Goal: Communication & Community: Answer question/provide support

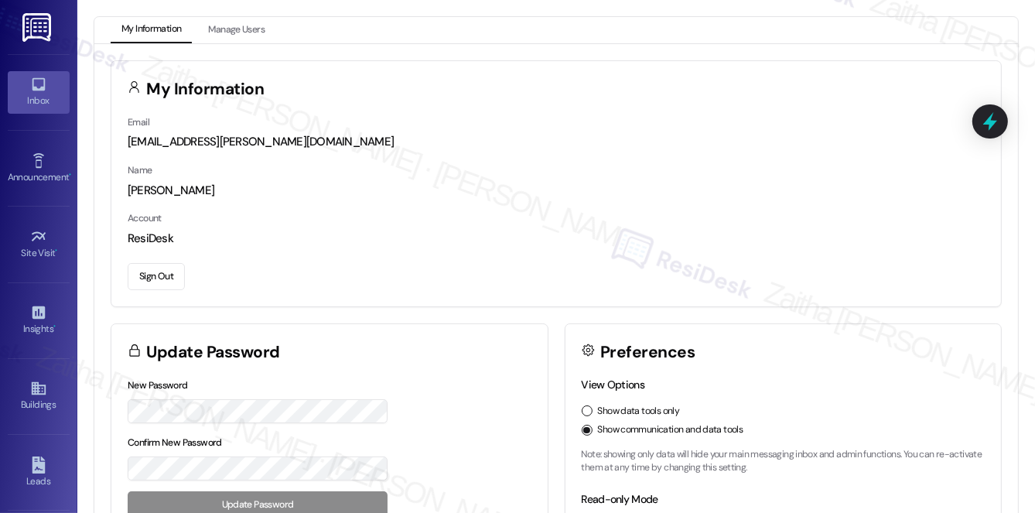
click at [35, 74] on link "Inbox" at bounding box center [39, 92] width 62 height 42
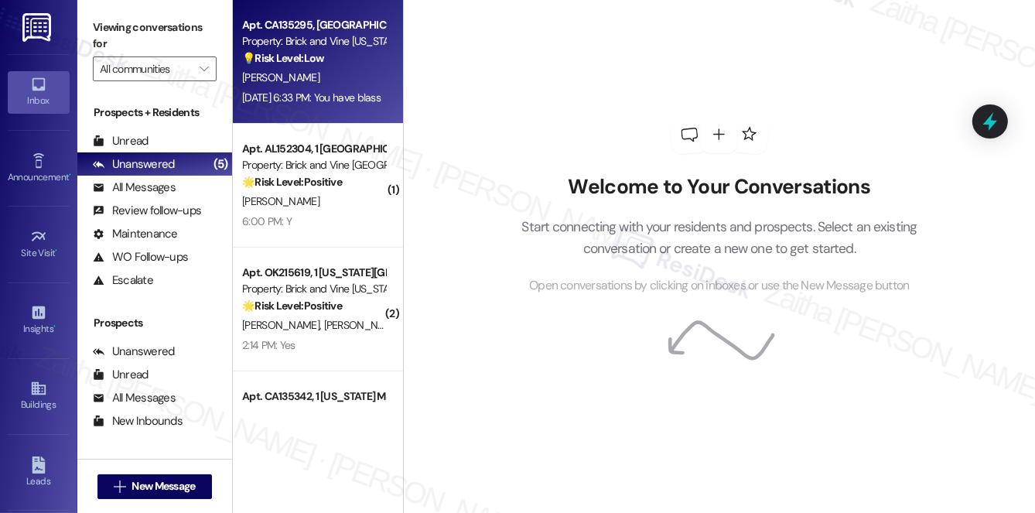
click at [347, 74] on div "T. Gillory" at bounding box center [314, 77] width 146 height 19
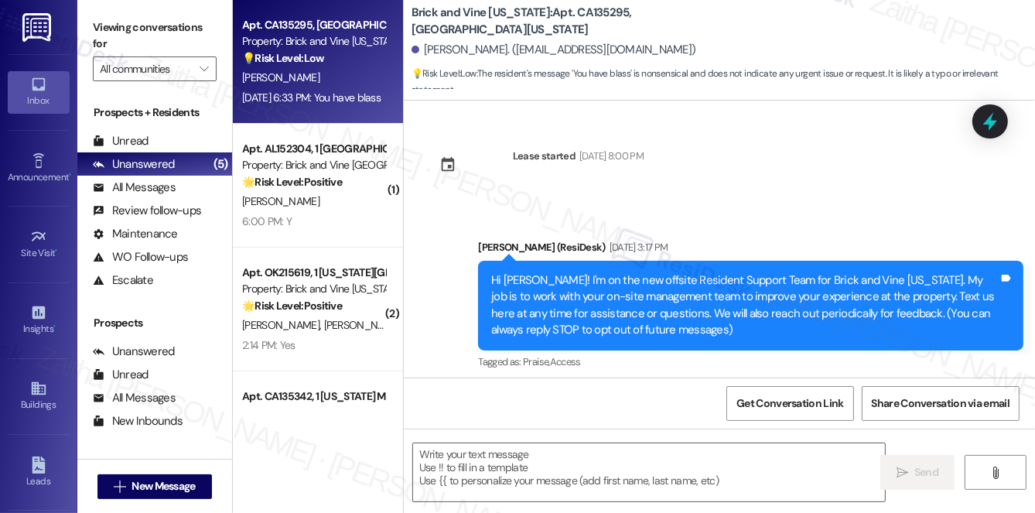
type textarea "Fetching suggested responses. Please feel free to read through the conversation…"
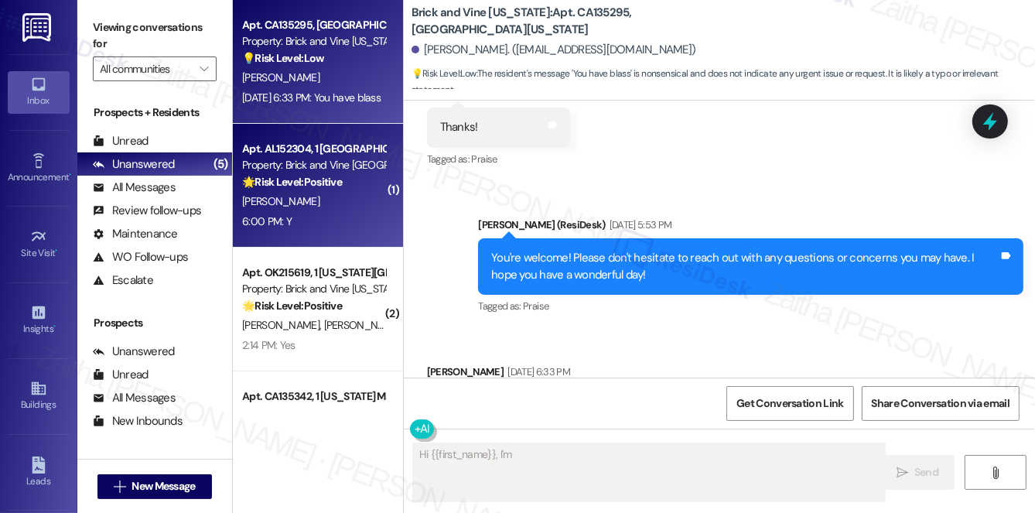
click at [353, 213] on div "6:00 PM: Y 6:00 PM: Y" at bounding box center [314, 221] width 146 height 19
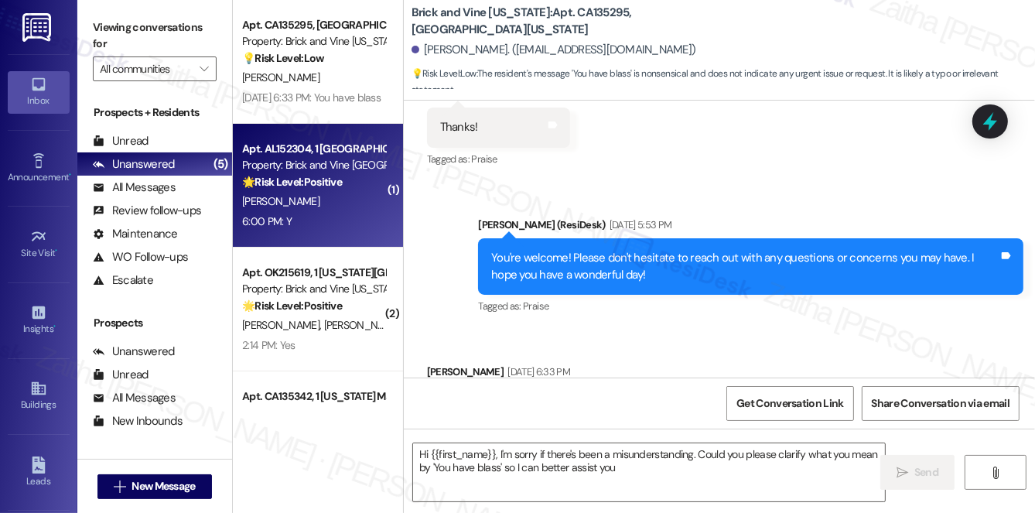
type textarea "Hi {{first_name}}, I'm sorry if there's been a misunderstanding. Could you plea…"
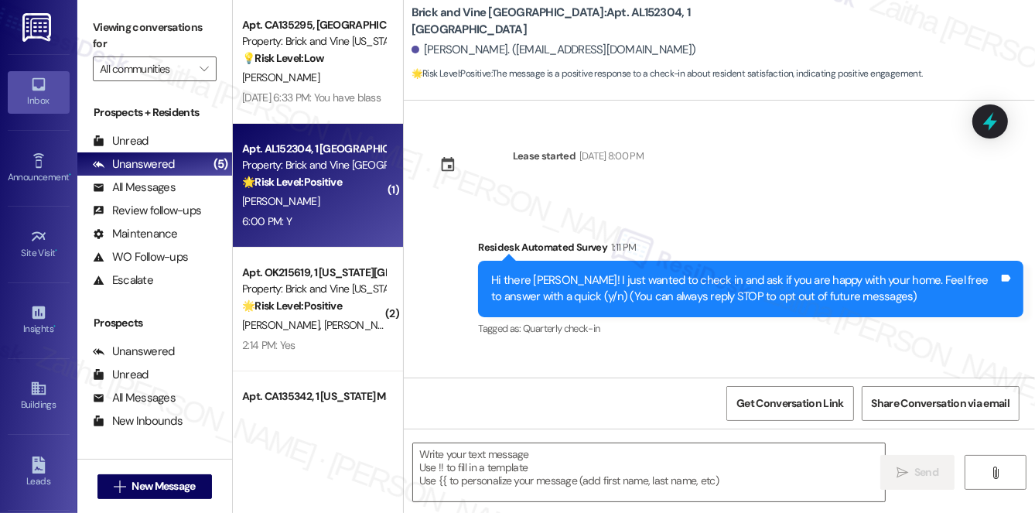
scroll to position [104, 0]
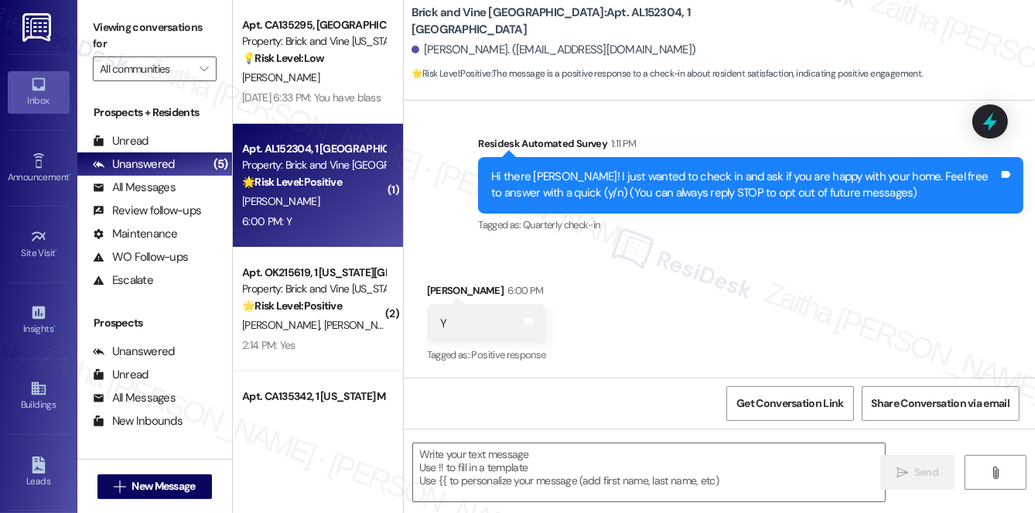
type textarea "Fetching suggested responses. Please feel free to read through the conversation…"
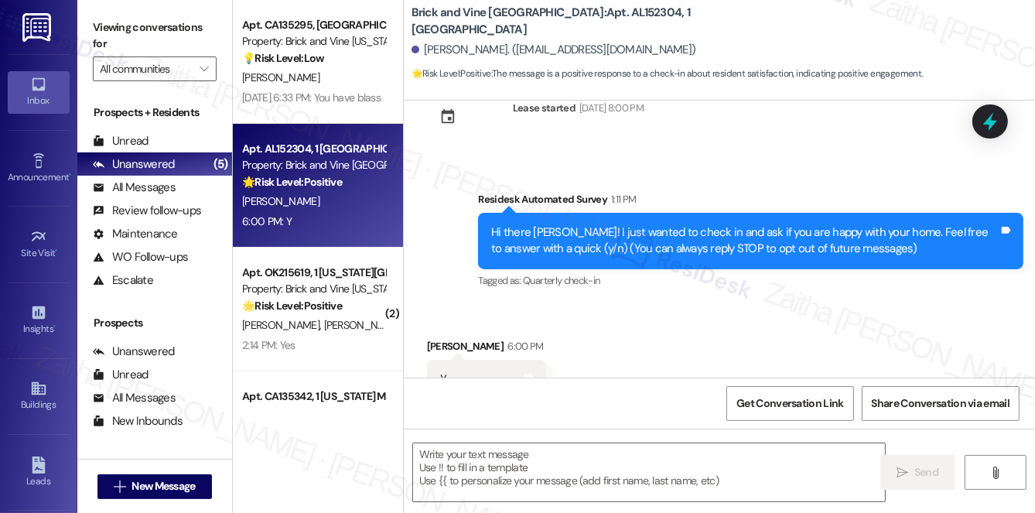
scroll to position [70, 0]
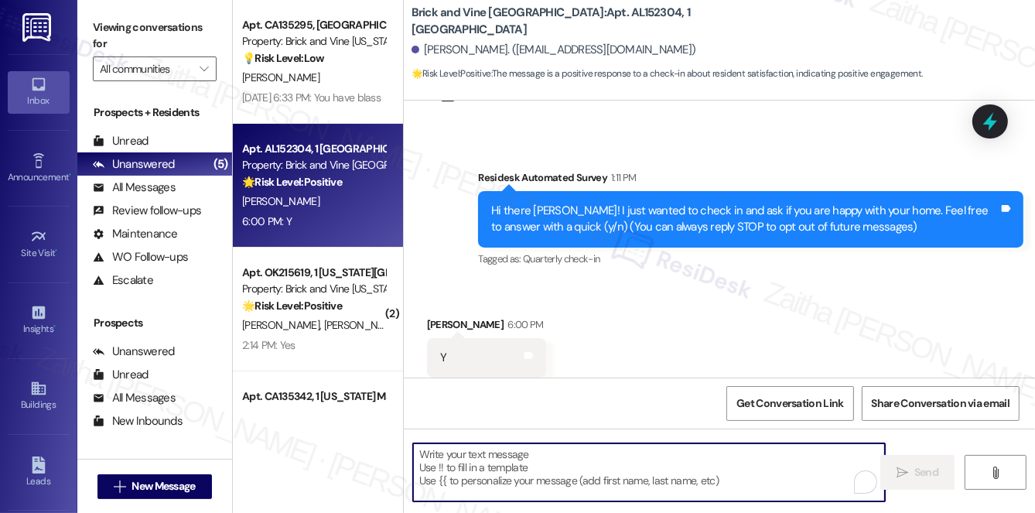
click at [507, 477] on textarea "To enrich screen reader interactions, please activate Accessibility in Grammarl…" at bounding box center [649, 472] width 472 height 58
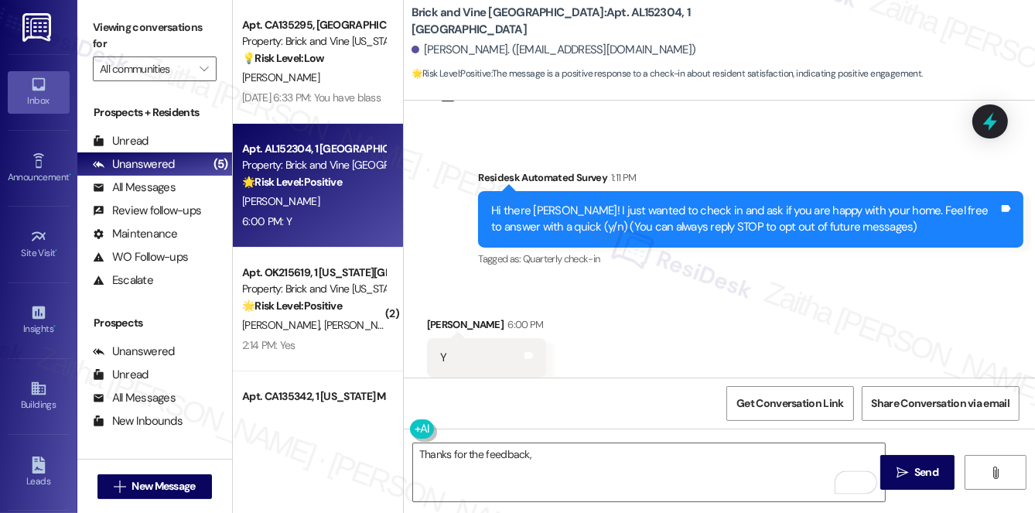
click at [434, 322] on div "Edwin Norton 6:00 PM" at bounding box center [486, 327] width 119 height 22
copy div "Edwin"
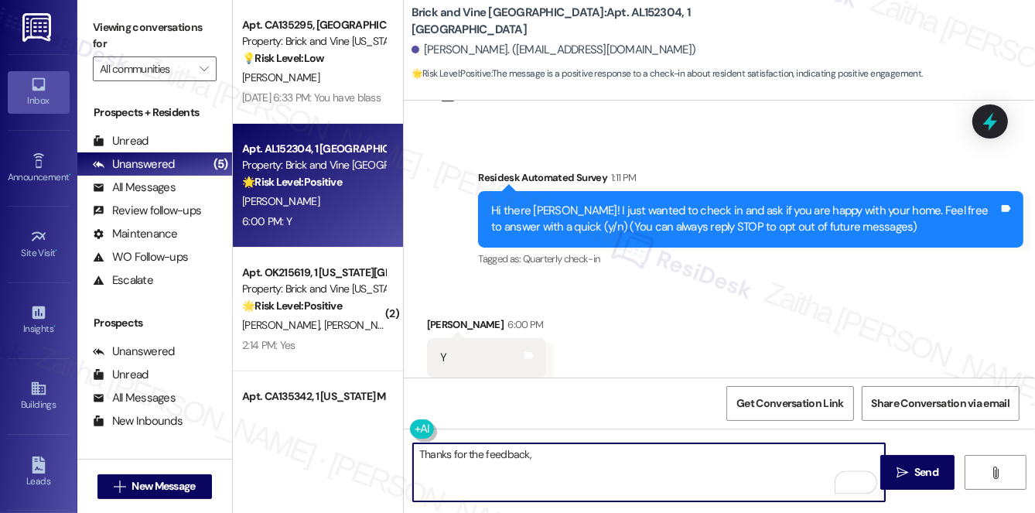
click at [600, 475] on textarea "Thanks for the feedback," at bounding box center [649, 472] width 472 height 58
paste textarea "Edwin"
paste textarea "I'm happy the work order was completed to your satisfaction! We'd also love to …"
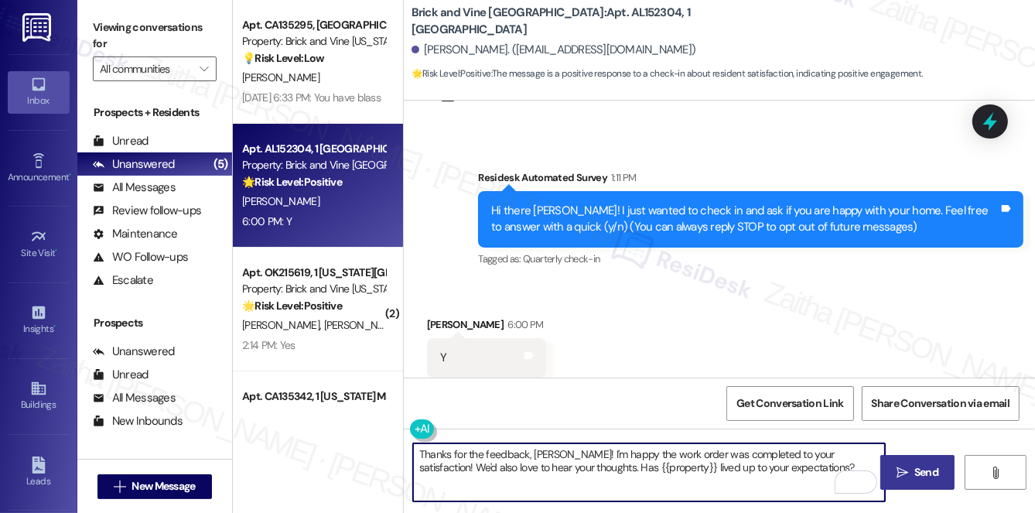
type textarea "Thanks for the feedback, Edwin! I'm happy the work order was completed to your …"
click at [925, 477] on span "Send" at bounding box center [927, 472] width 24 height 16
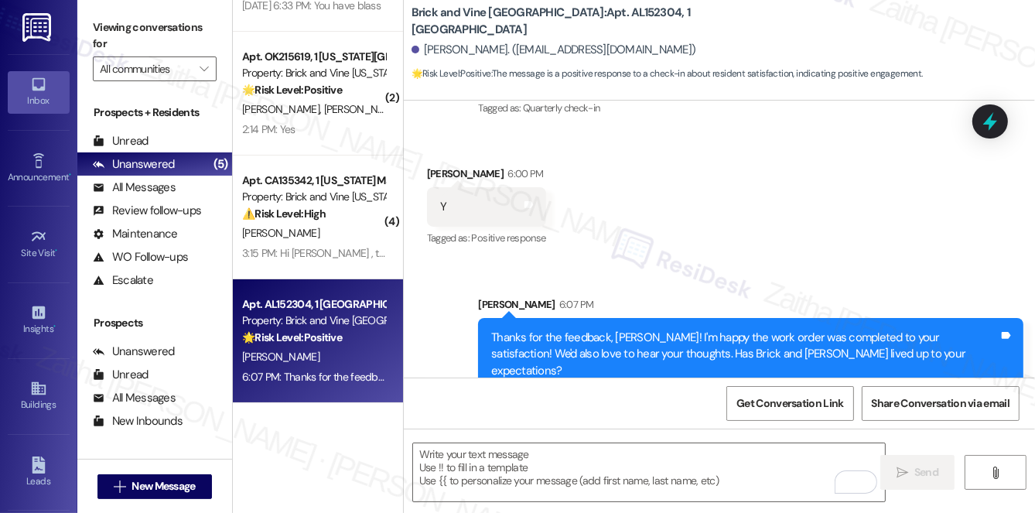
scroll to position [229, 0]
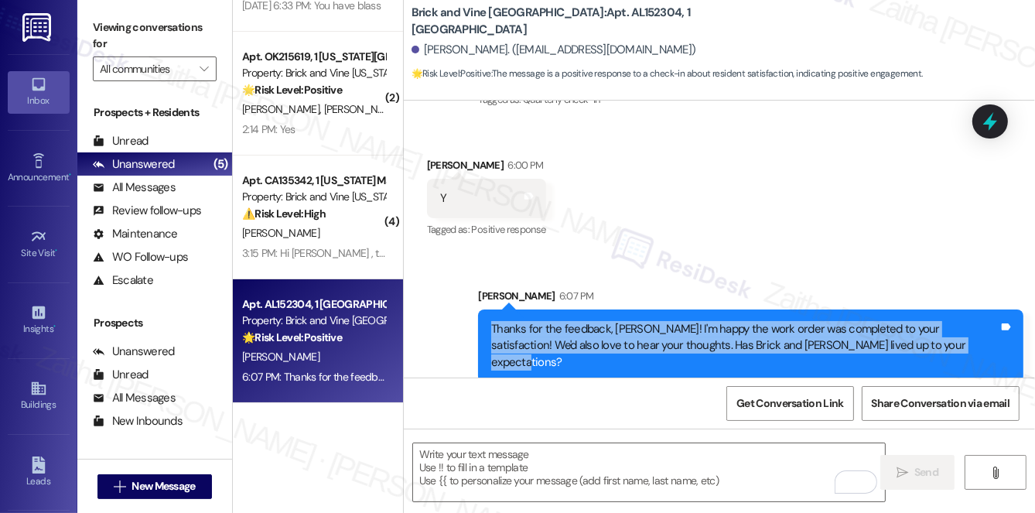
drag, startPoint x: 483, startPoint y: 324, endPoint x: 961, endPoint y: 358, distance: 479.4
click at [961, 358] on div "Thanks for the feedback, Edwin! I'm happy the work order was completed to your …" at bounding box center [750, 345] width 545 height 73
copy div "Thanks for the feedback, Edwin! I'm happy the work order was completed to your …"
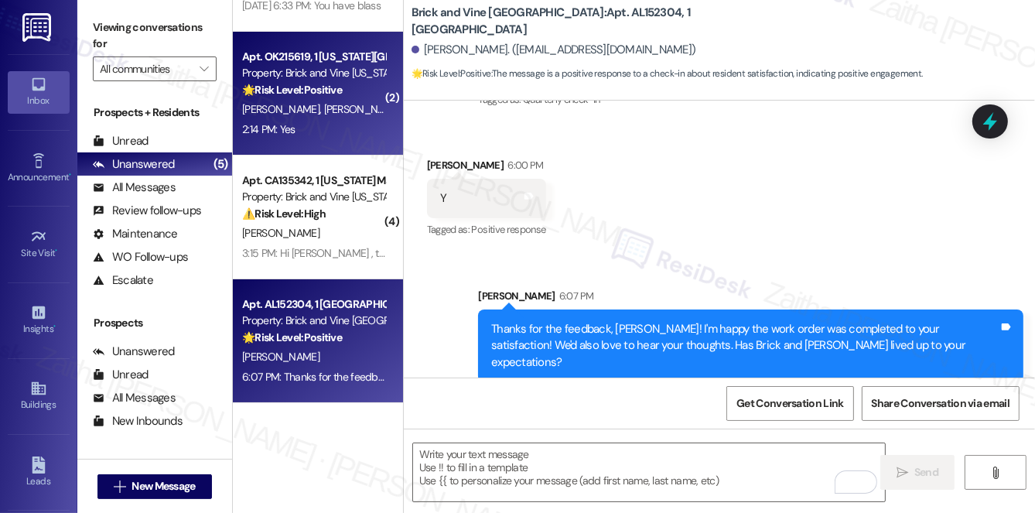
click at [326, 123] on div "2:14 PM: Yes 2:14 PM: Yes" at bounding box center [314, 129] width 146 height 19
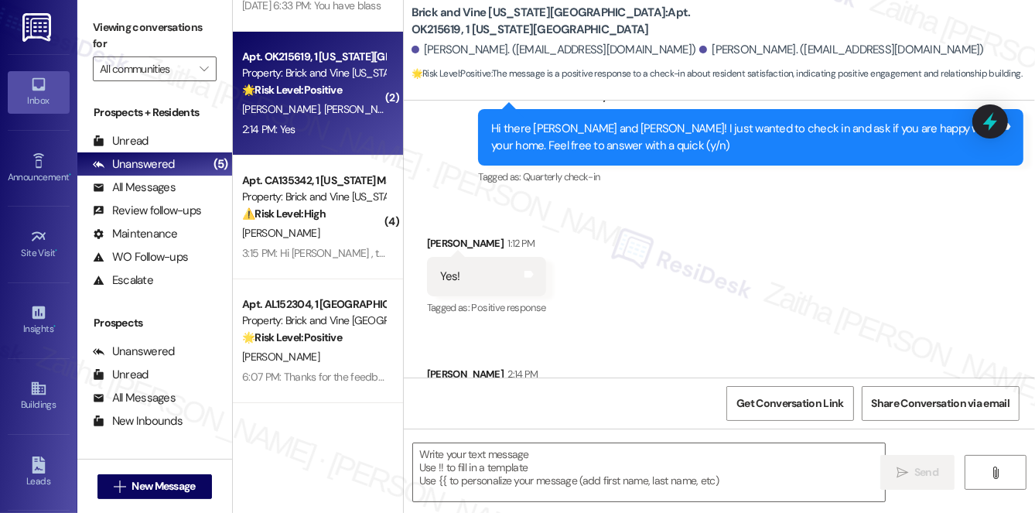
type textarea "Fetching suggested responses. Please feel free to read through the conversation…"
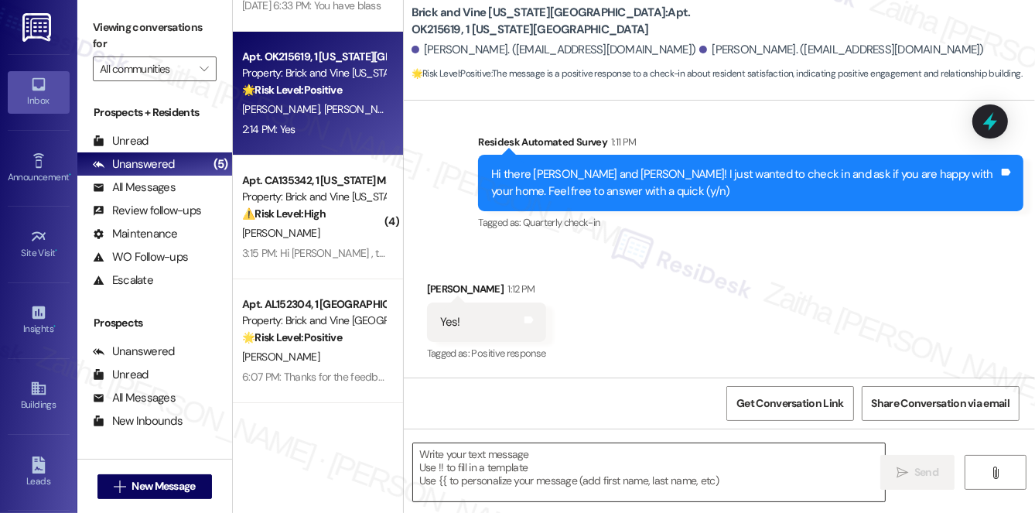
scroll to position [503, 0]
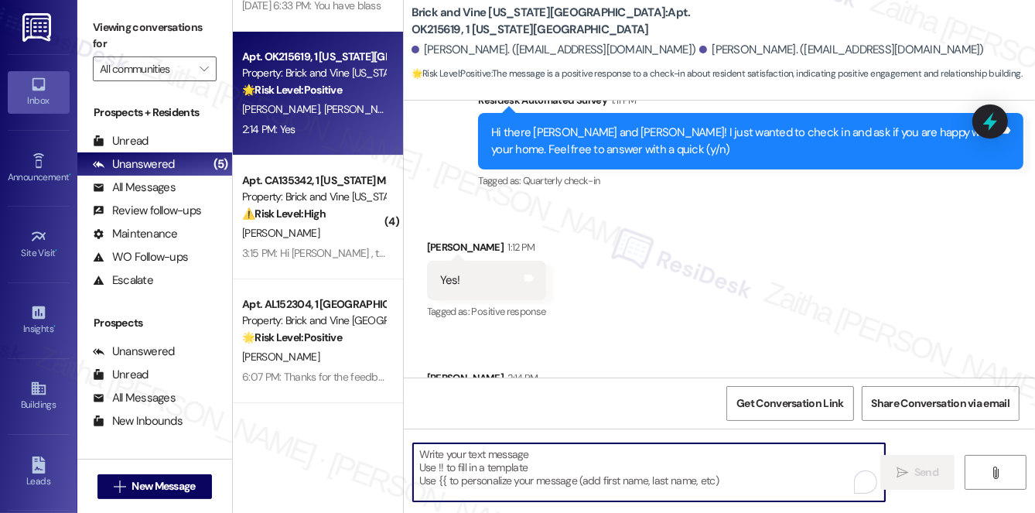
click at [518, 476] on textarea "To enrich screen reader interactions, please activate Accessibility in Grammarl…" at bounding box center [649, 472] width 472 height 58
paste textarea "Thanks for the feedback, Edwin! I'm happy the work order was completed to your …"
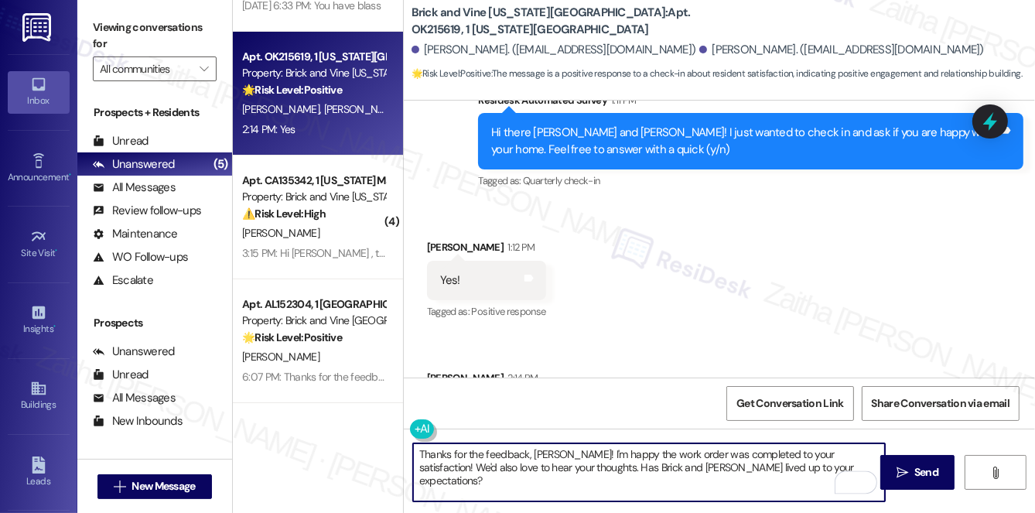
click at [438, 239] on div "Angela Bushore 1:12 PM" at bounding box center [486, 250] width 119 height 22
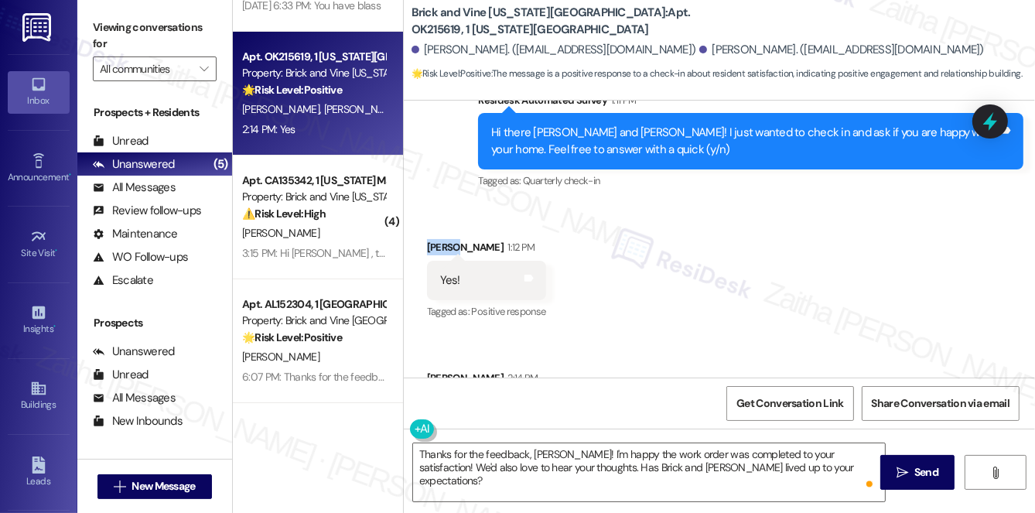
click at [438, 239] on div "Angela Bushore 1:12 PM" at bounding box center [486, 250] width 119 height 22
copy div "Angela"
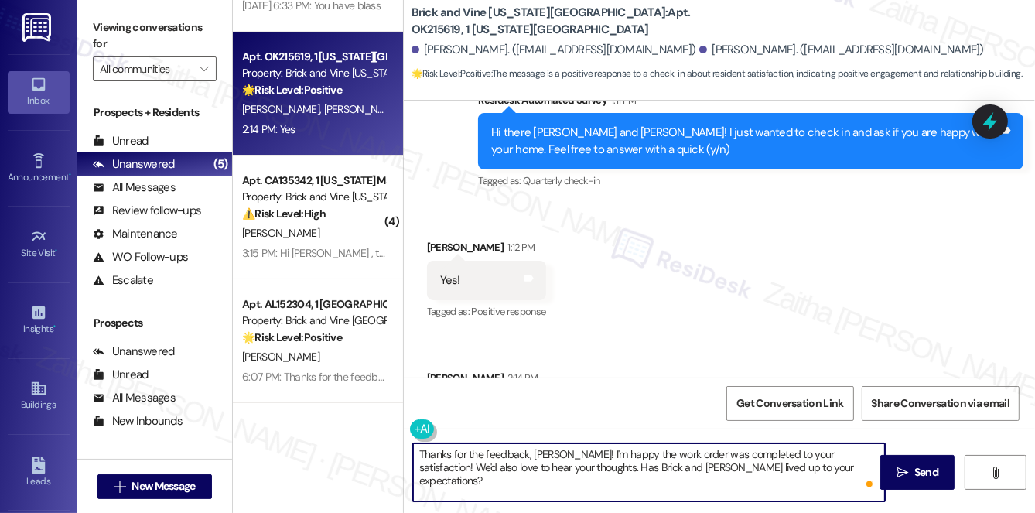
click at [543, 454] on textarea "Thanks for the feedback, Edwin! I'm happy the work order was completed to your …" at bounding box center [649, 472] width 472 height 58
click at [542, 454] on textarea "Thanks for the feedback, Edwin! I'm happy the work order was completed to your …" at bounding box center [649, 472] width 472 height 58
paste textarea "Angela"
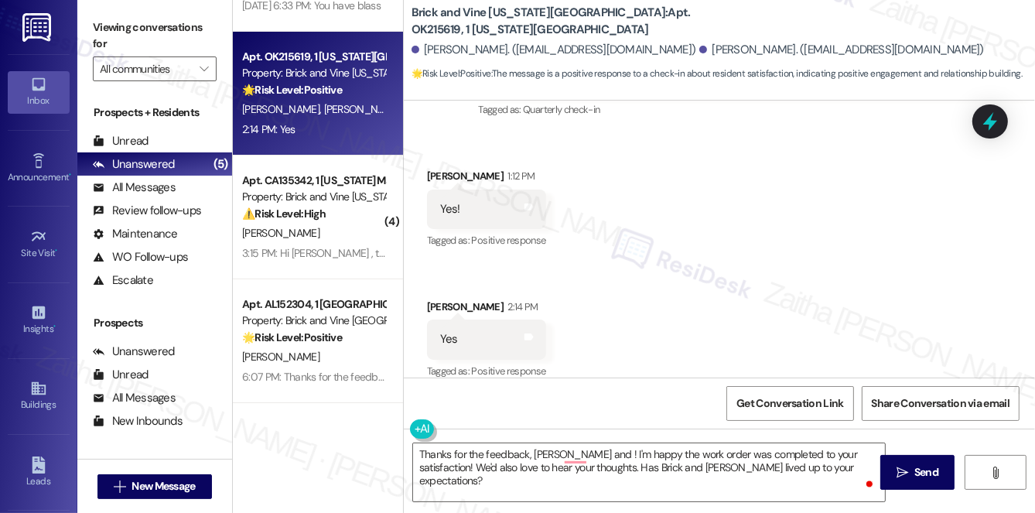
click at [439, 299] on div "Jordan Bushore 2:14 PM" at bounding box center [486, 310] width 119 height 22
copy div "Jordan"
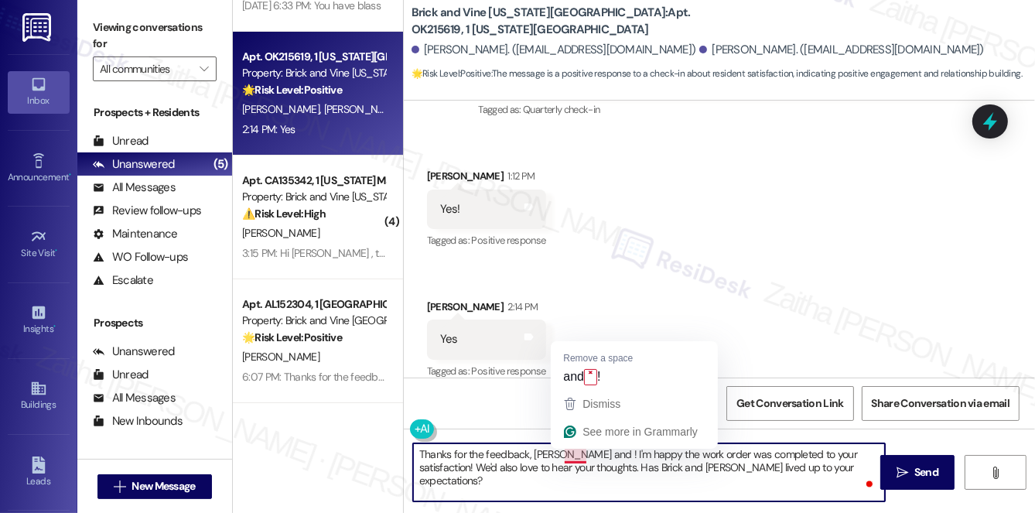
click at [579, 450] on textarea "Thanks for the feedback, Angela and ! I'm happy the work order was completed to…" at bounding box center [649, 472] width 472 height 58
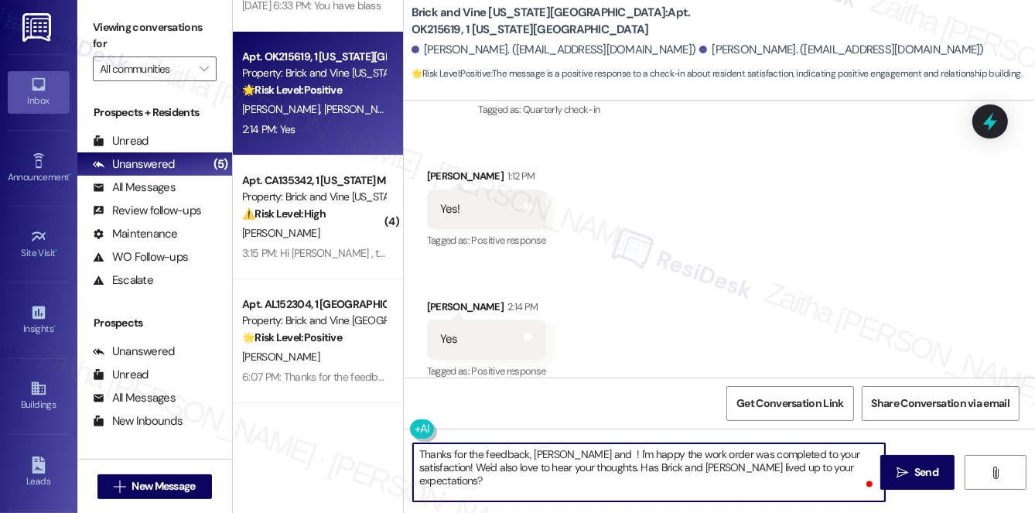
paste textarea "Jordan"
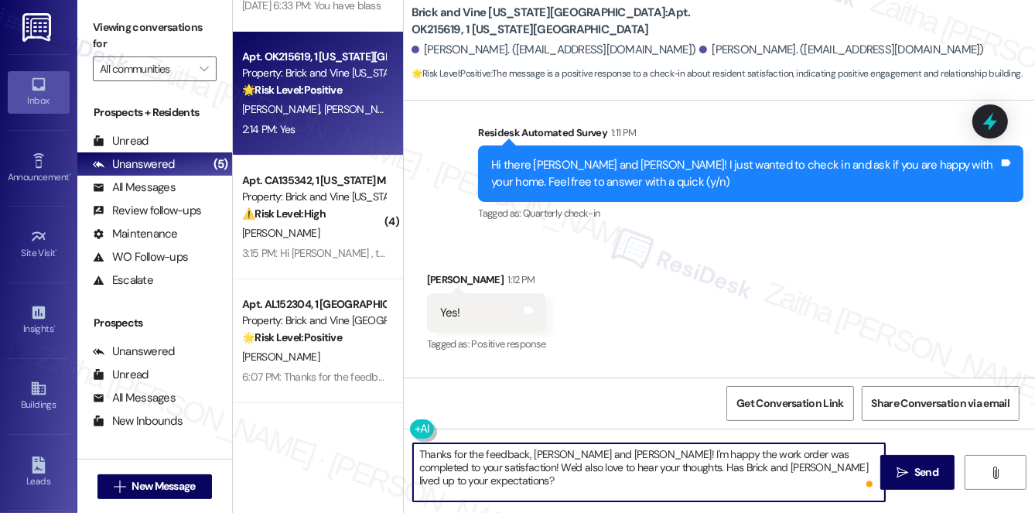
scroll to position [434, 0]
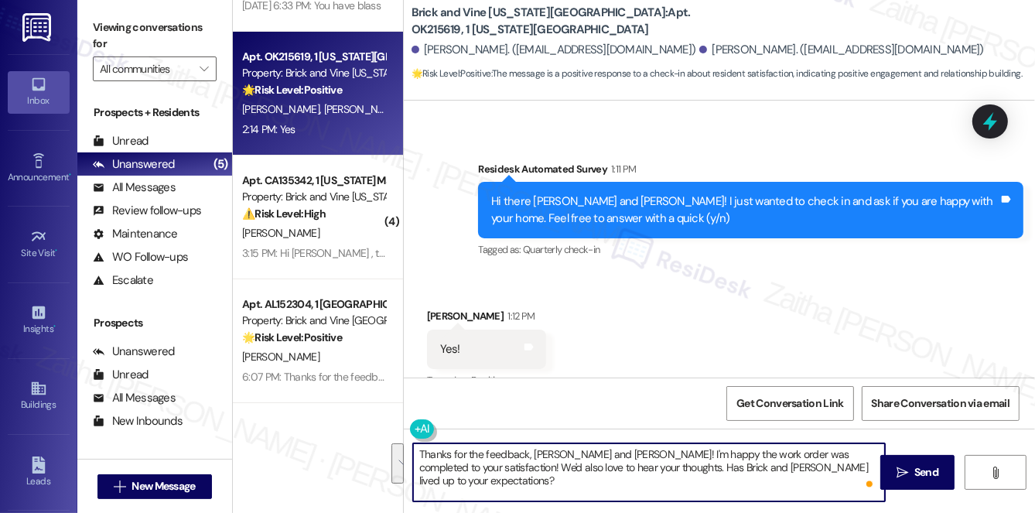
drag, startPoint x: 614, startPoint y: 451, endPoint x: 635, endPoint y: 486, distance: 40.6
click at [635, 486] on textarea "Thanks for the feedback, Angela and Jordan! I'm happy the work order was comple…" at bounding box center [649, 472] width 472 height 58
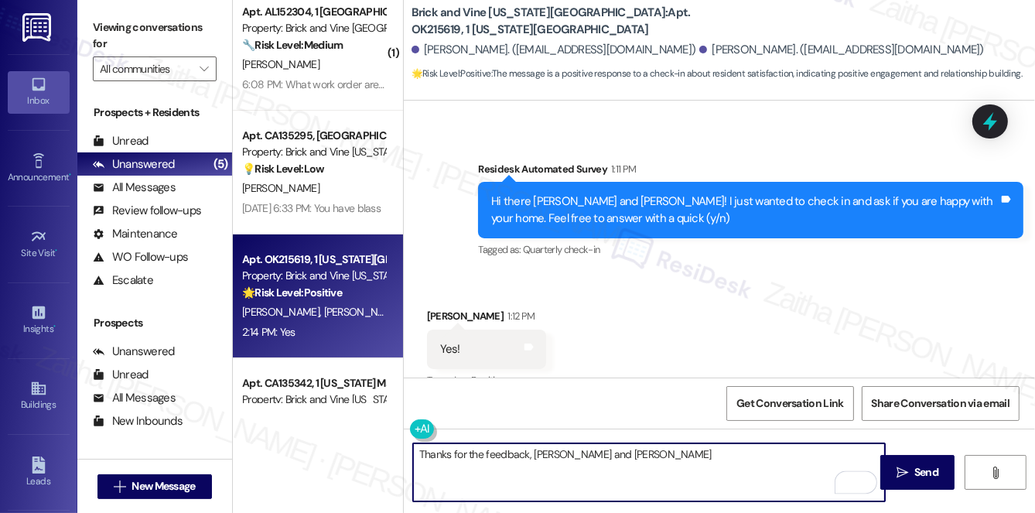
scroll to position [0, 0]
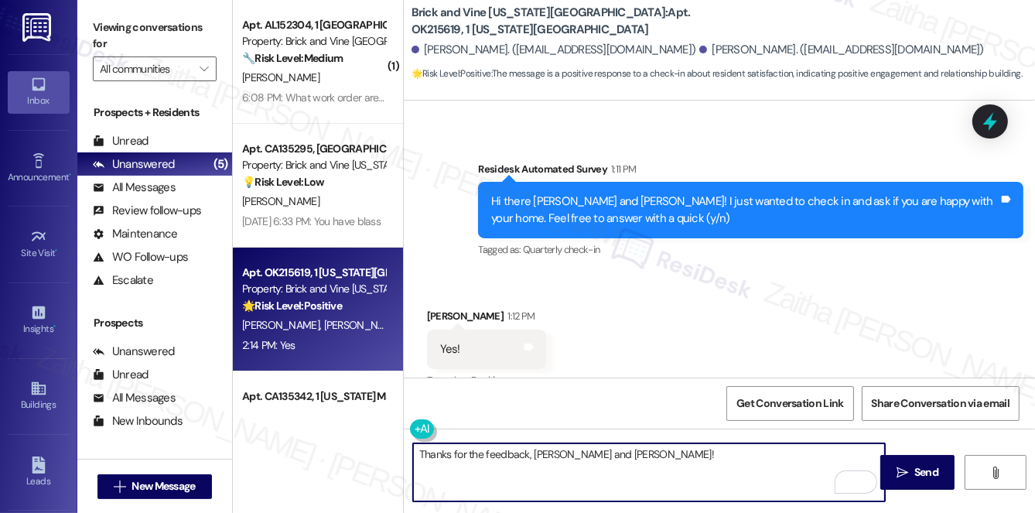
type textarea "Thanks for the feedback, Angela and Jordan!"
drag, startPoint x: 642, startPoint y: 456, endPoint x: 412, endPoint y: 455, distance: 229.8
click at [413, 455] on textarea "Thanks for the feedback, Angela and Jordan!" at bounding box center [649, 472] width 472 height 58
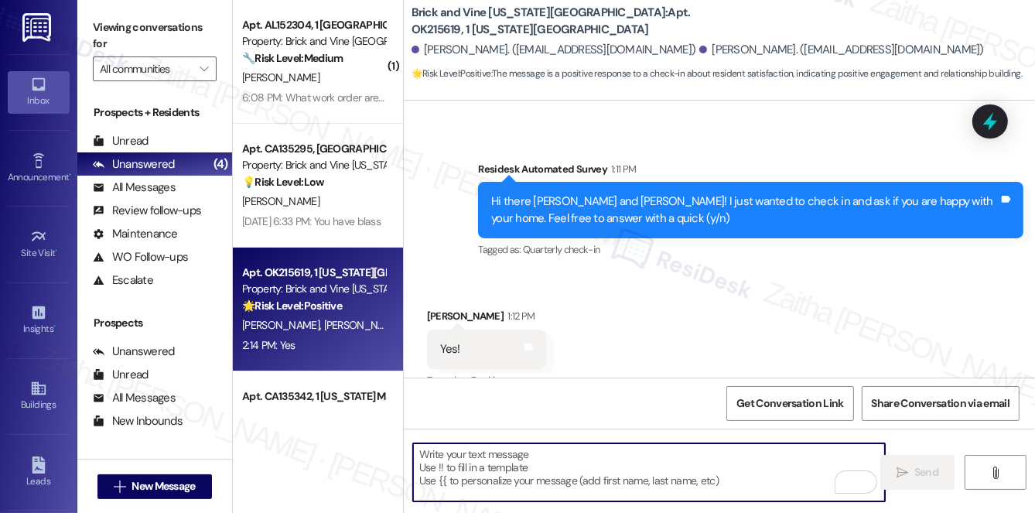
paste textarea "Awesome, that made my day! Can I ask a quick favor? Would you mind sharing your…"
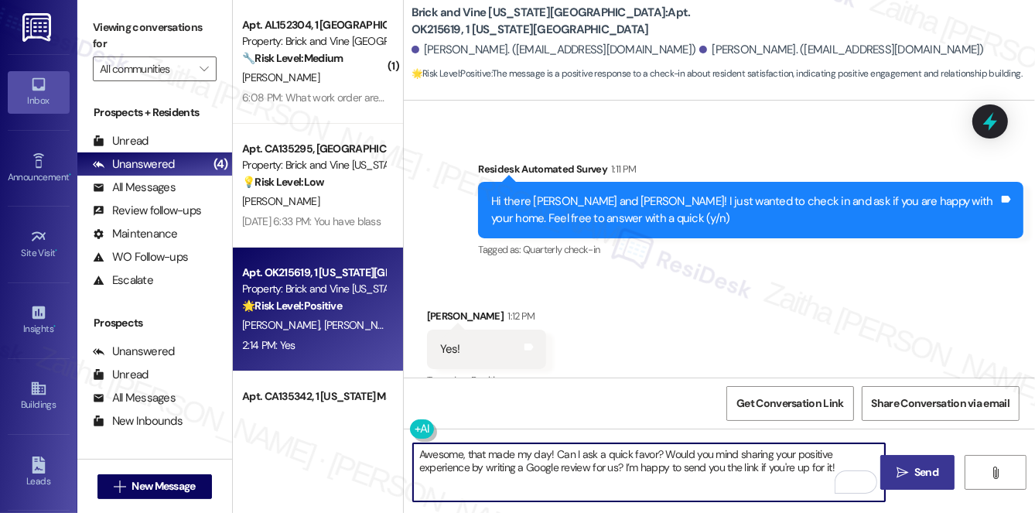
type textarea "Awesome, that made my day! Can I ask a quick favor? Would you mind sharing your…"
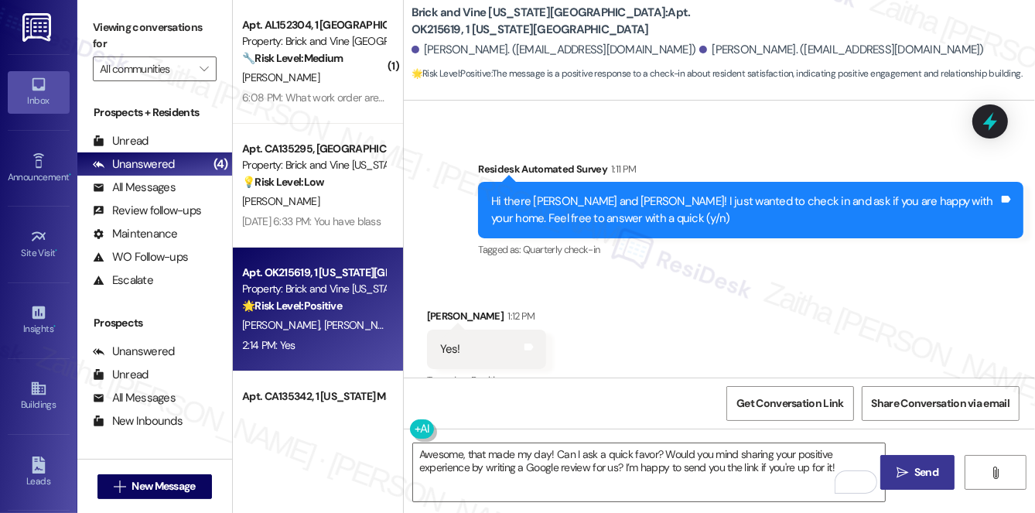
click at [926, 473] on span "Send" at bounding box center [927, 472] width 24 height 16
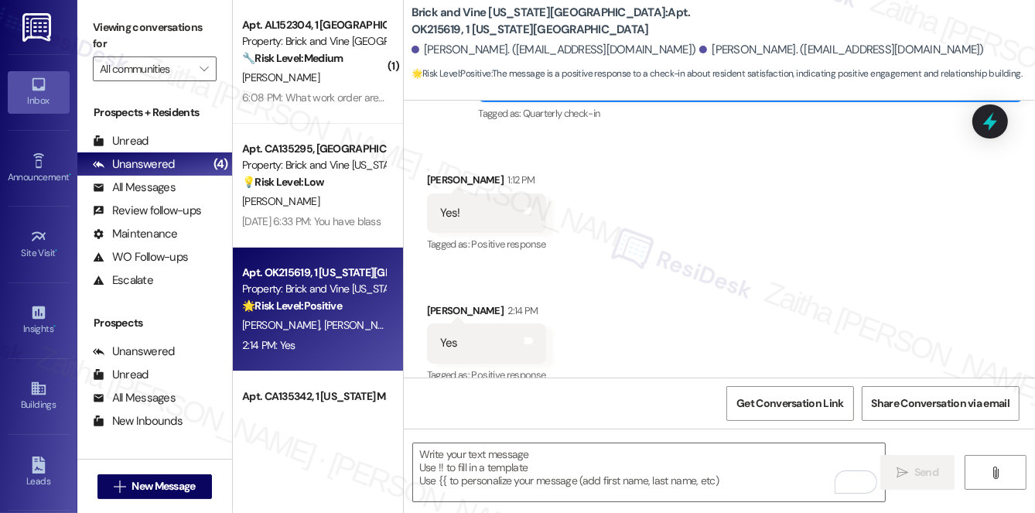
scroll to position [573, 0]
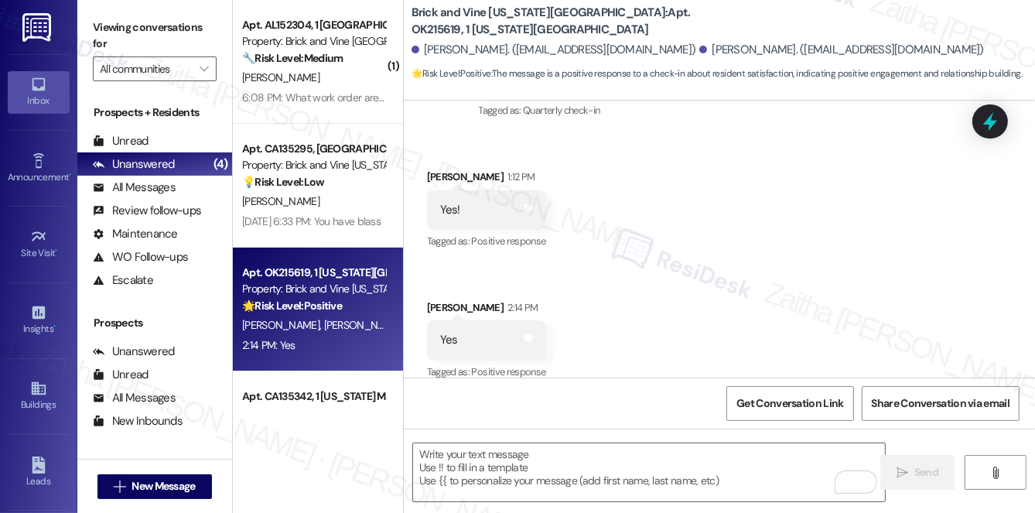
click at [348, 75] on div "E. Norton" at bounding box center [314, 77] width 146 height 19
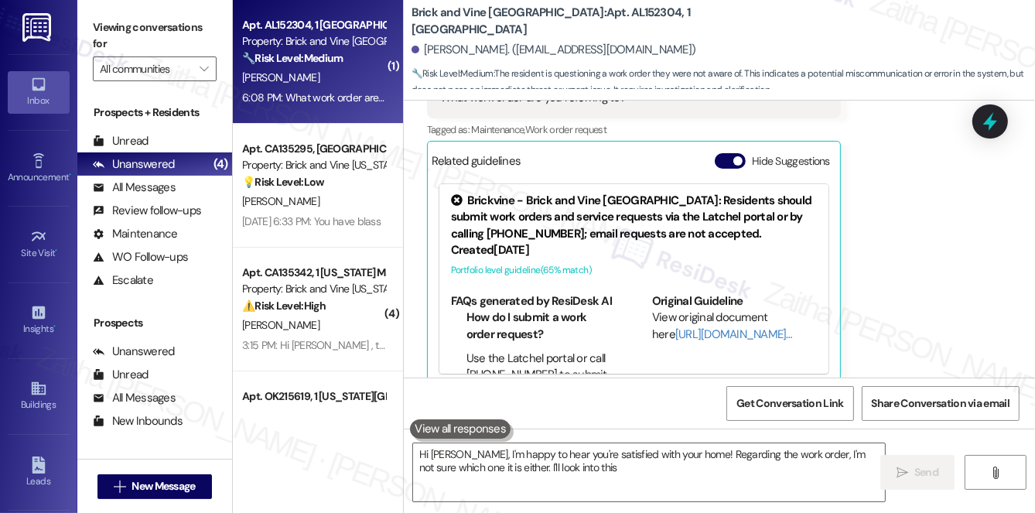
scroll to position [629, 0]
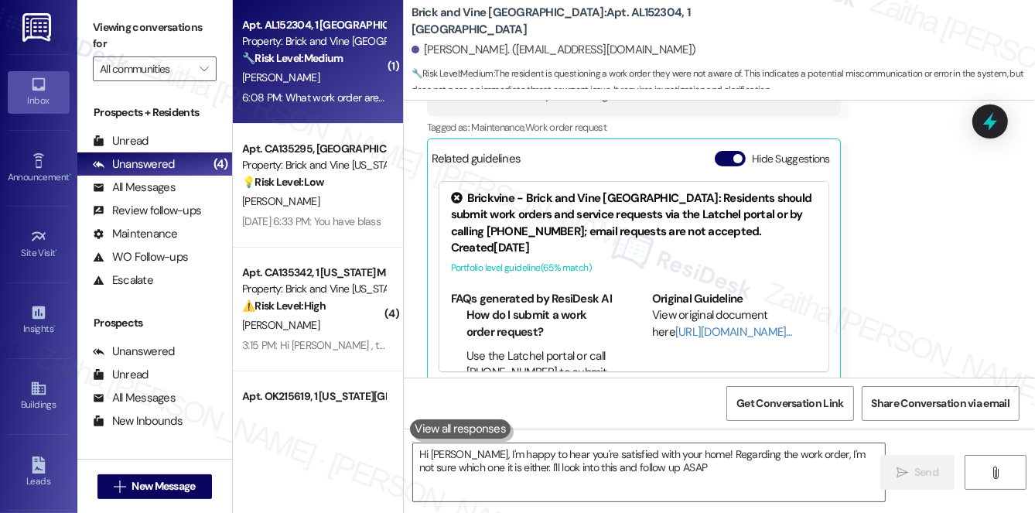
type textarea "Hi Edwin, I'm happy to hear you're satisfied with your home! Regarding the work…"
click at [722, 151] on button "Hide Suggestions" at bounding box center [730, 158] width 31 height 15
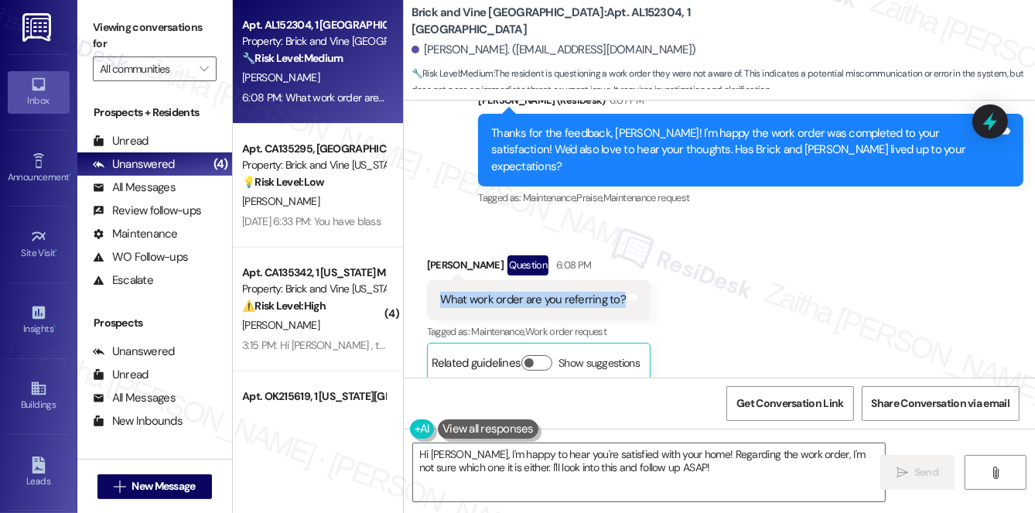
drag, startPoint x: 416, startPoint y: 285, endPoint x: 621, endPoint y: 273, distance: 204.6
click at [621, 273] on div "Received via SMS Edwin Norton Question 6:08 PM What work order are you referrin…" at bounding box center [538, 319] width 247 height 150
copy div "What work order are you referring to?"
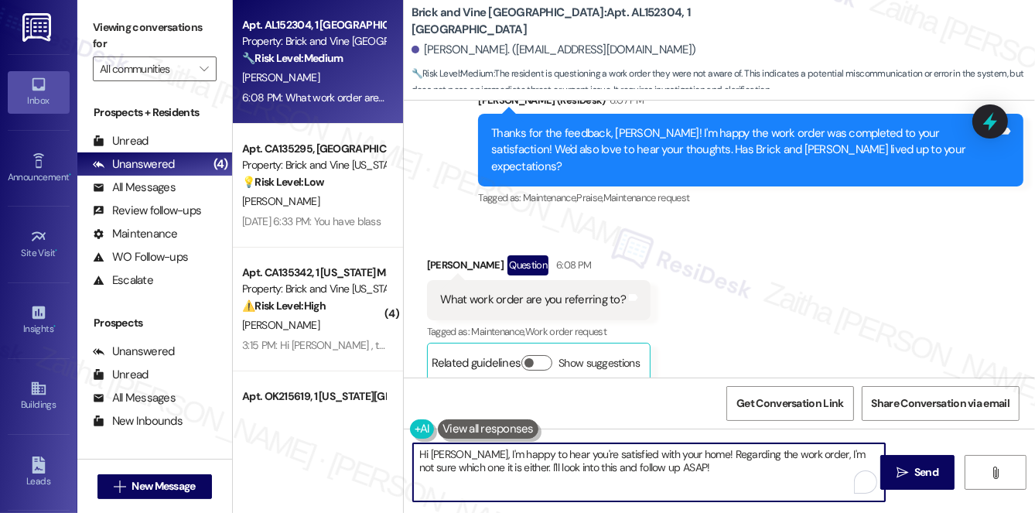
drag, startPoint x: 416, startPoint y: 453, endPoint x: 728, endPoint y: 466, distance: 312.1
click at [728, 466] on textarea "Hi Edwin, I'm happy to hear you're satisfied with your home! Regarding the work…" at bounding box center [649, 472] width 472 height 58
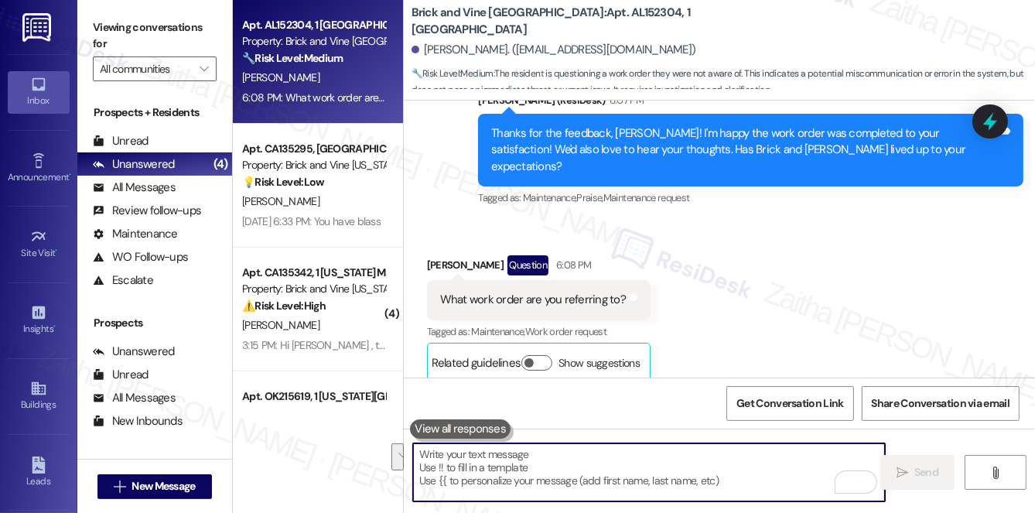
paste textarea "I’m so sorry for the mix-up! I accidentally sent a response about a work order …"
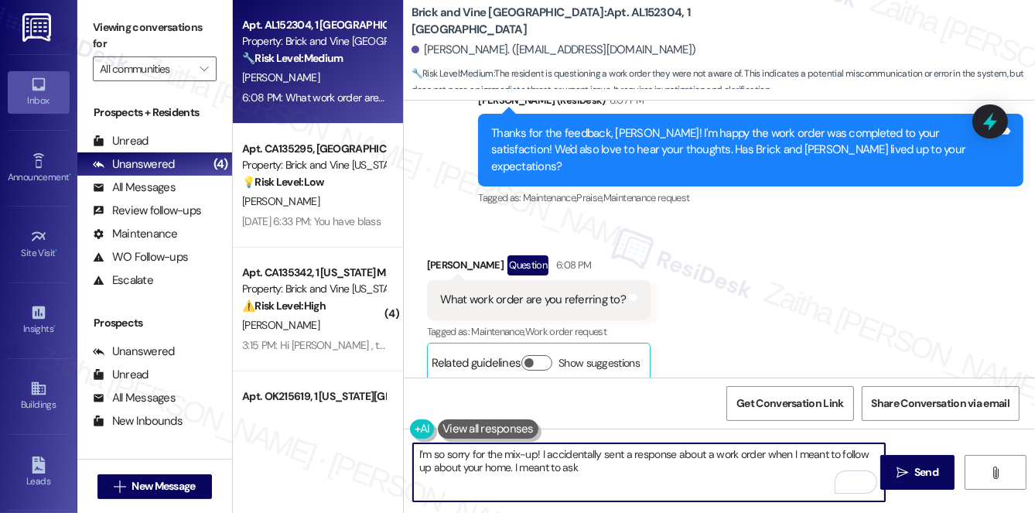
paste textarea "How would you rate your overall satisfaction with our on-site service, includin…"
type textarea "I’m so sorry for the mix-up! I accidentally sent a response about a work order …"
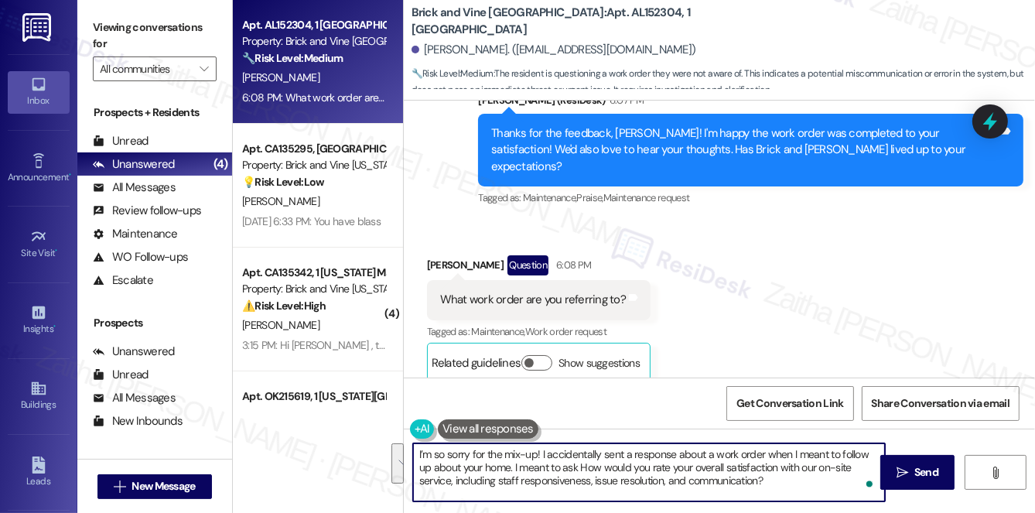
drag, startPoint x: 412, startPoint y: 455, endPoint x: 798, endPoint y: 487, distance: 387.4
click at [798, 486] on textarea "I’m so sorry for the mix-up! I accidentally sent a response about a work order …" at bounding box center [649, 472] width 472 height 58
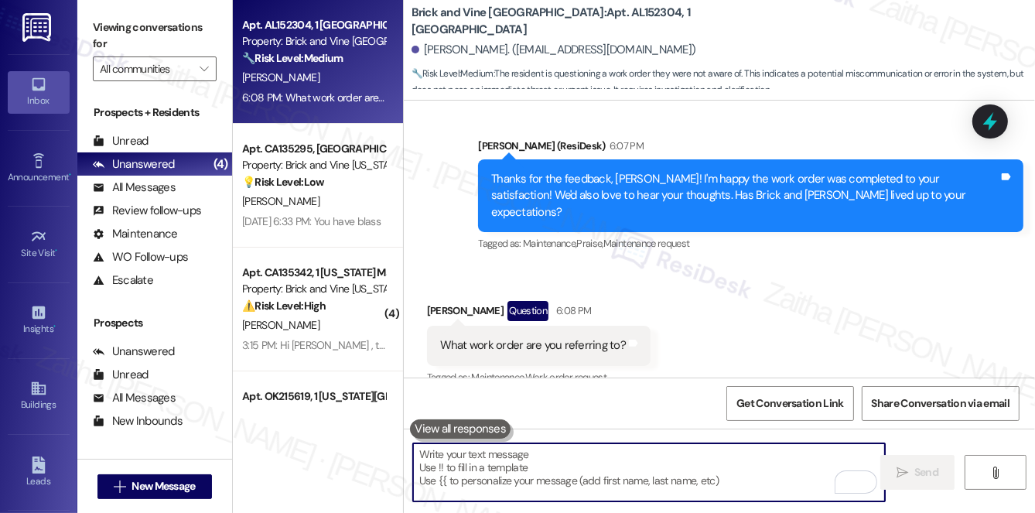
scroll to position [354, 0]
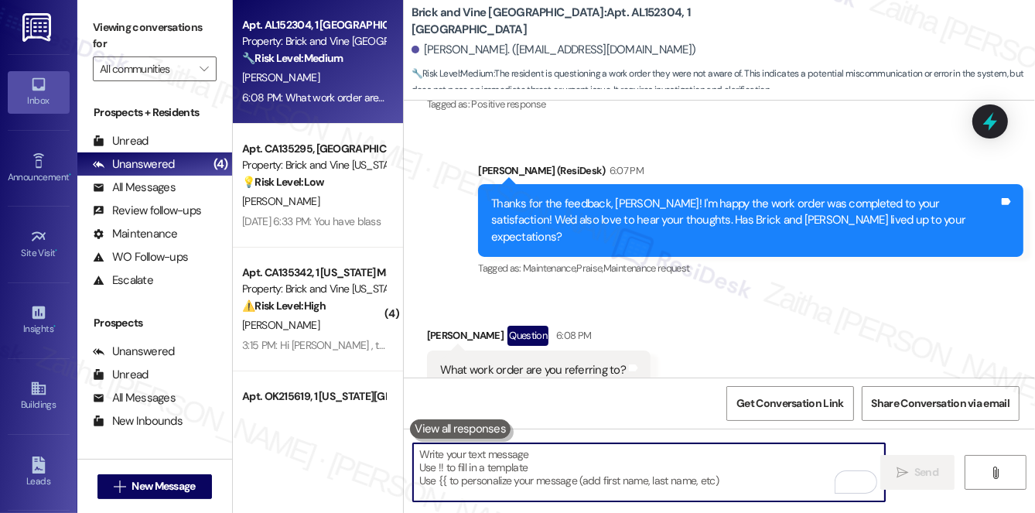
click at [539, 468] on textarea "To enrich screen reader interactions, please activate Accessibility in Grammarl…" at bounding box center [649, 472] width 472 height 58
paste textarea "I’m so sorry for the mix-up! I accidentally sent a response about a work order …"
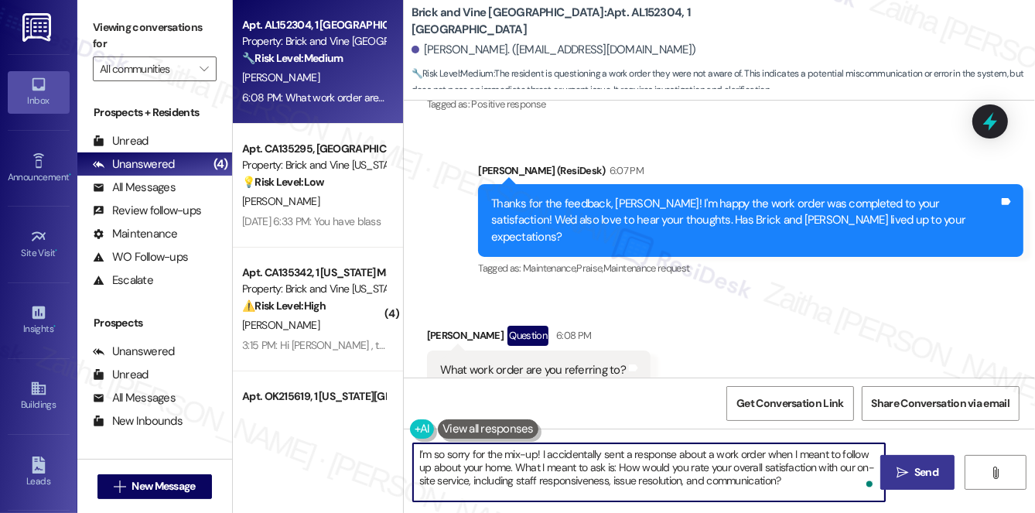
type textarea "I’m so sorry for the mix-up! I accidentally sent a response about a work order …"
click at [922, 477] on span "Send" at bounding box center [927, 472] width 24 height 16
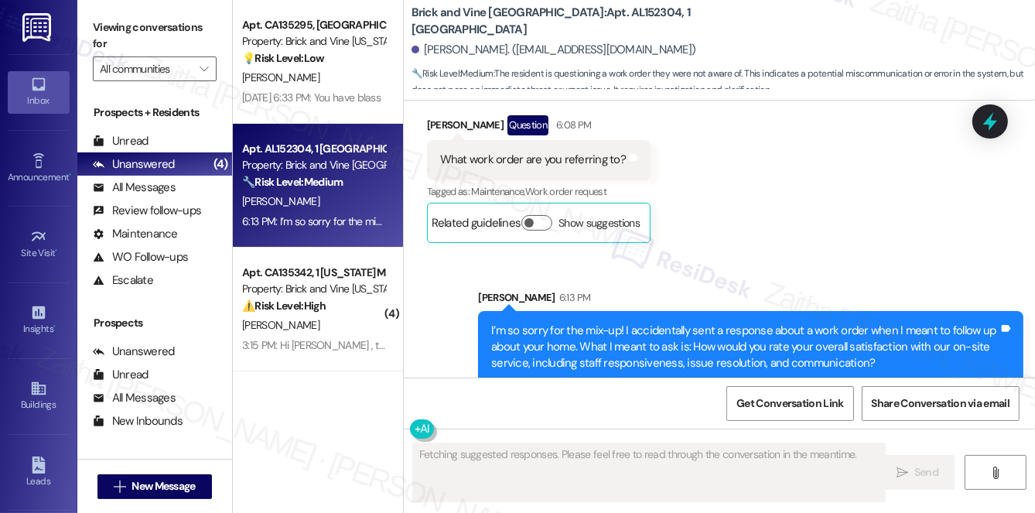
scroll to position [566, 0]
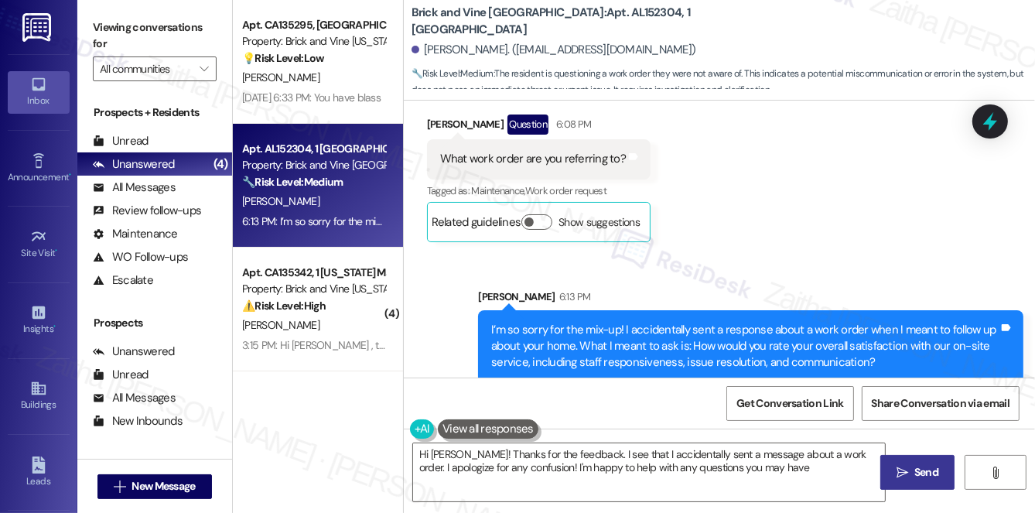
type textarea "Hi Edwin! Thanks for the feedback. I see that I accidentally sent a message abo…"
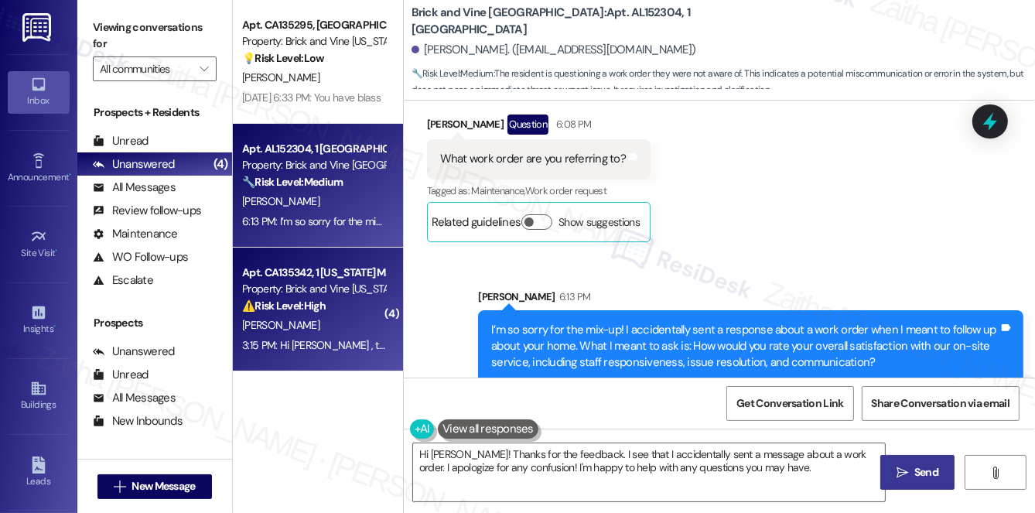
click at [354, 308] on div "⚠️ Risk Level: High The resident indicates the outlet is 'not working at all' a…" at bounding box center [313, 306] width 143 height 16
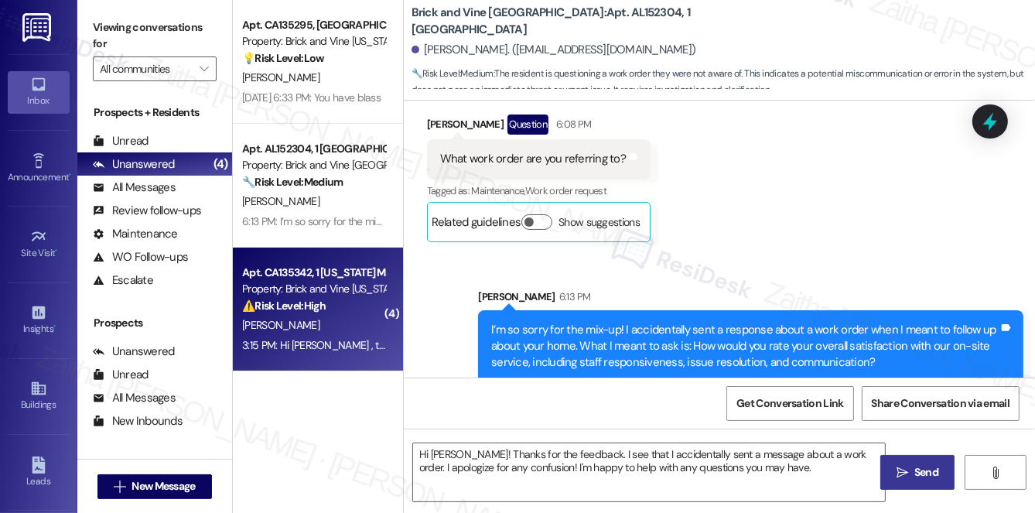
type textarea "Fetching suggested responses. Please feel free to read through the conversation…"
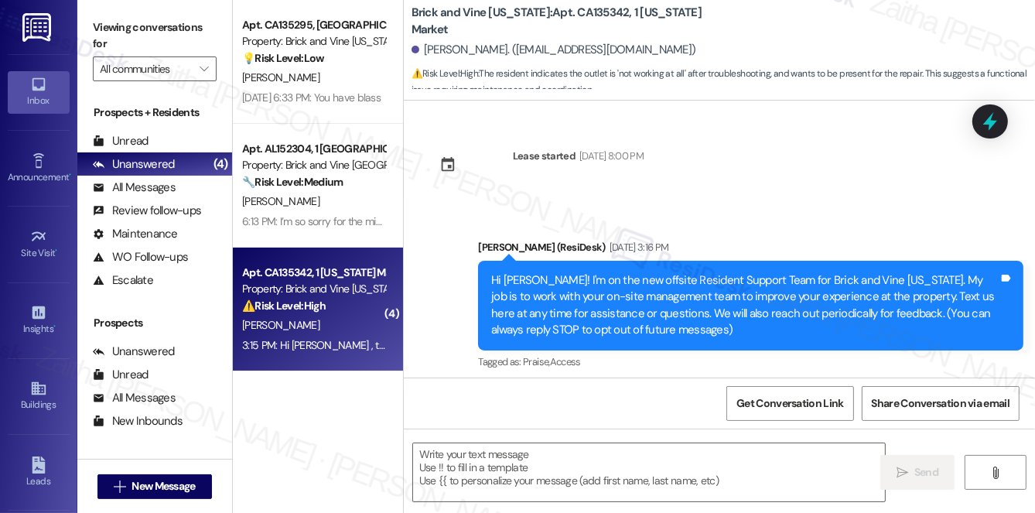
scroll to position [7906, 0]
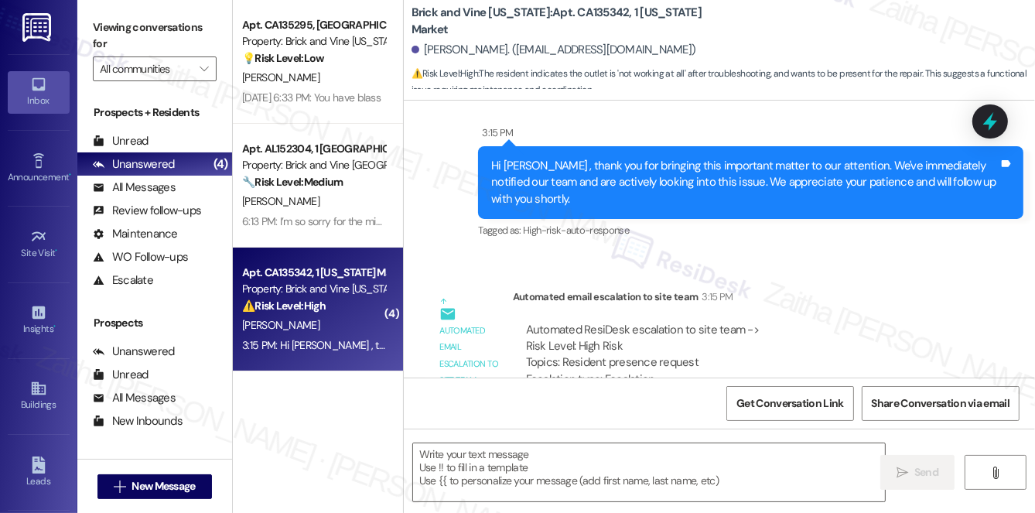
type textarea "Fetching suggested responses. Please feel free to read through the conversation…"
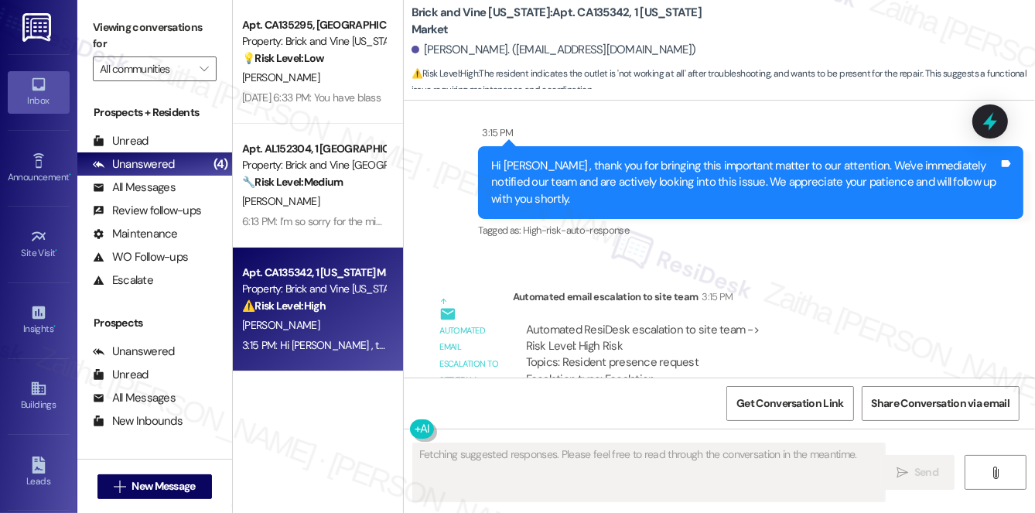
scroll to position [140, 0]
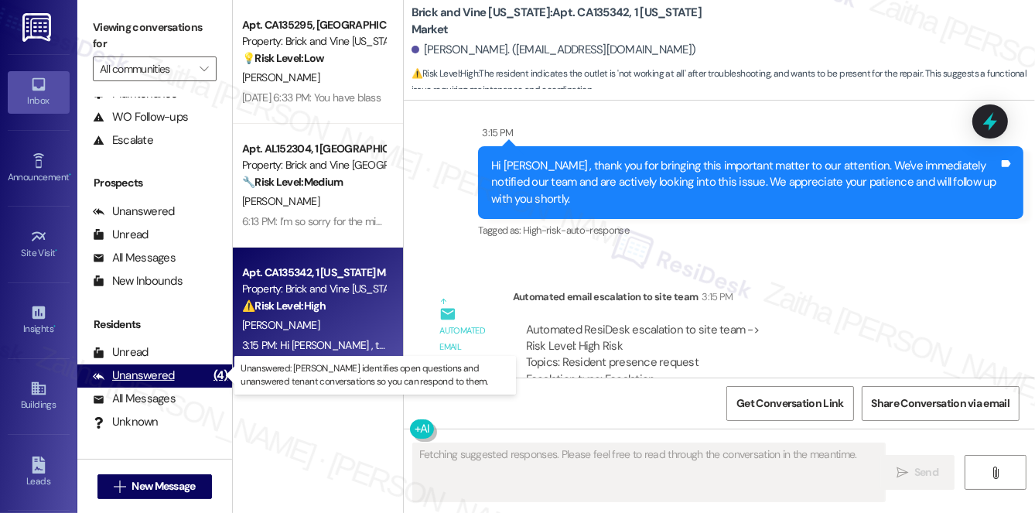
click at [159, 374] on div "Unanswered" at bounding box center [134, 376] width 82 height 16
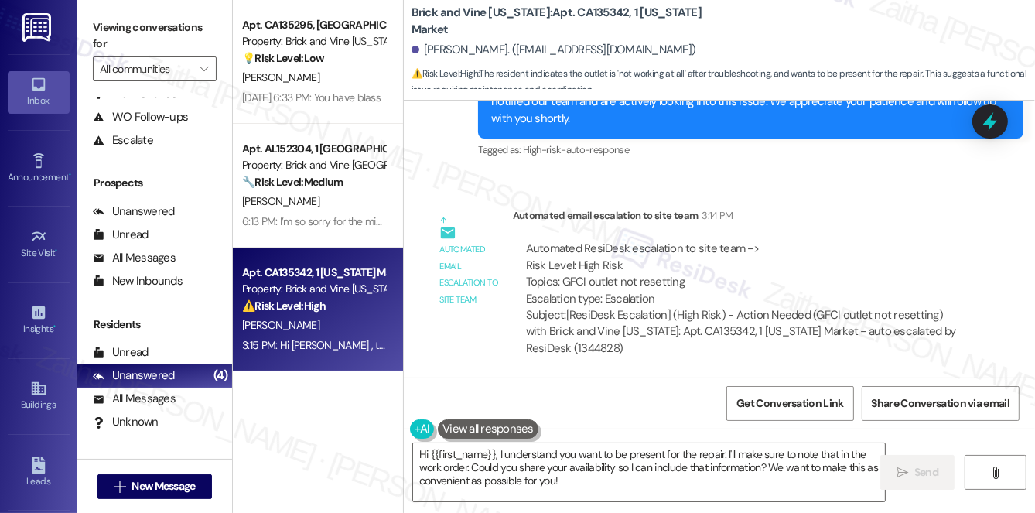
scroll to position [7484, 0]
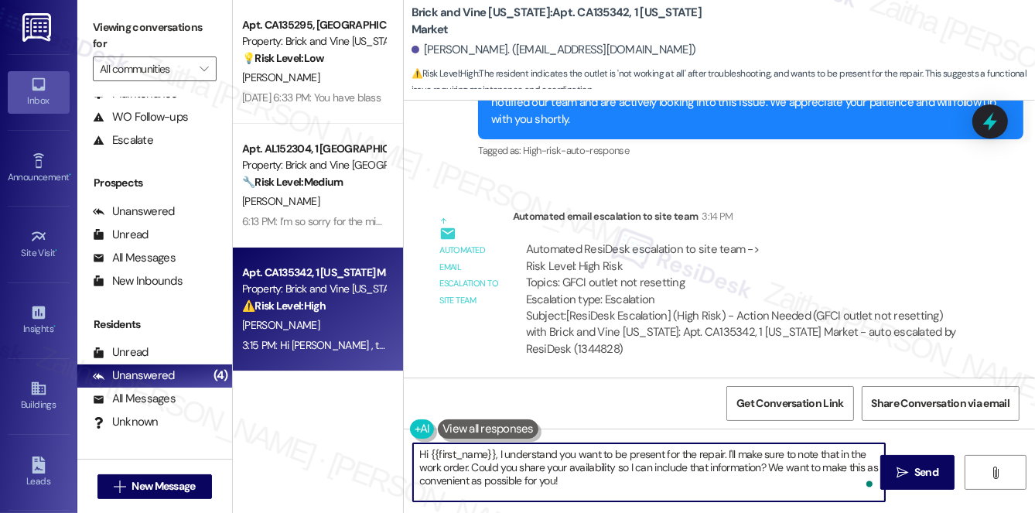
drag, startPoint x: 498, startPoint y: 454, endPoint x: 417, endPoint y: 458, distance: 80.6
click at [417, 458] on textarea "Hi {{first_name}}, I understand you want to be present for the repair. I'll mak…" at bounding box center [649, 472] width 472 height 58
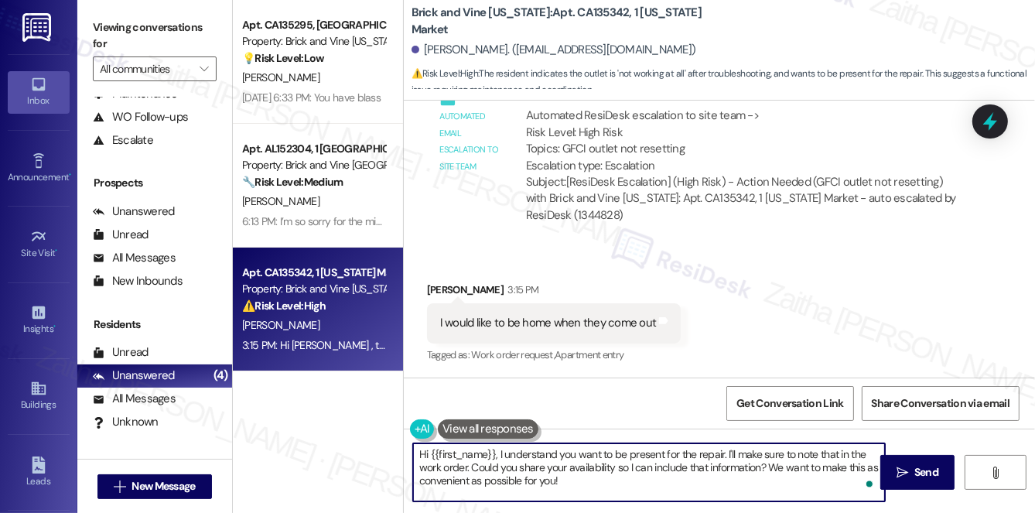
scroll to position [7625, 0]
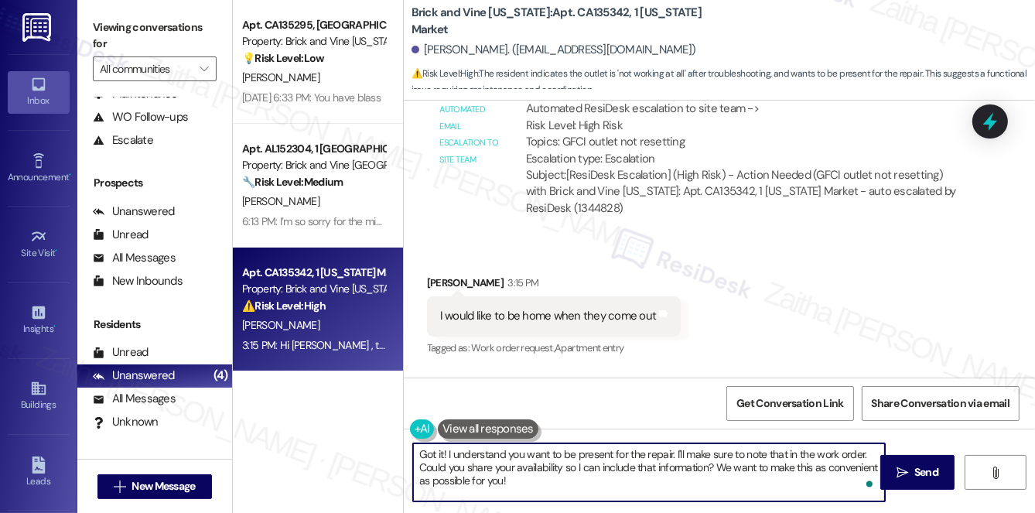
type textarea "Got it! I understand you want to be present for the repair. I'll make sure to n…"
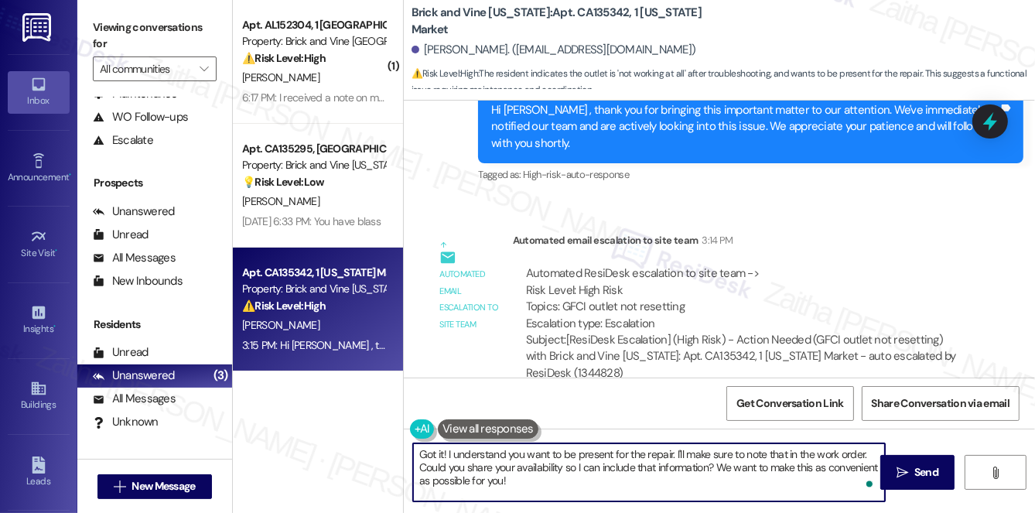
scroll to position [7484, 0]
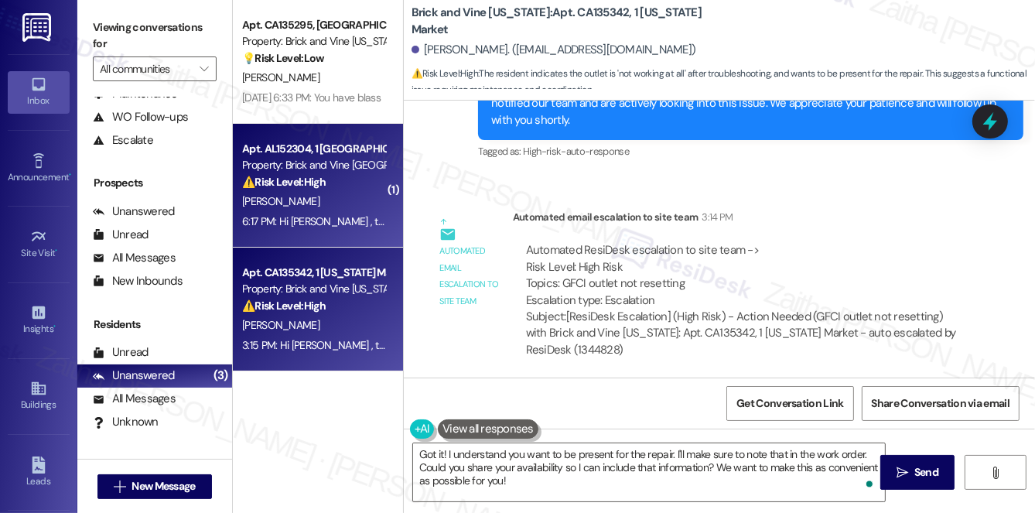
click at [331, 203] on div "E. Norton" at bounding box center [314, 201] width 146 height 19
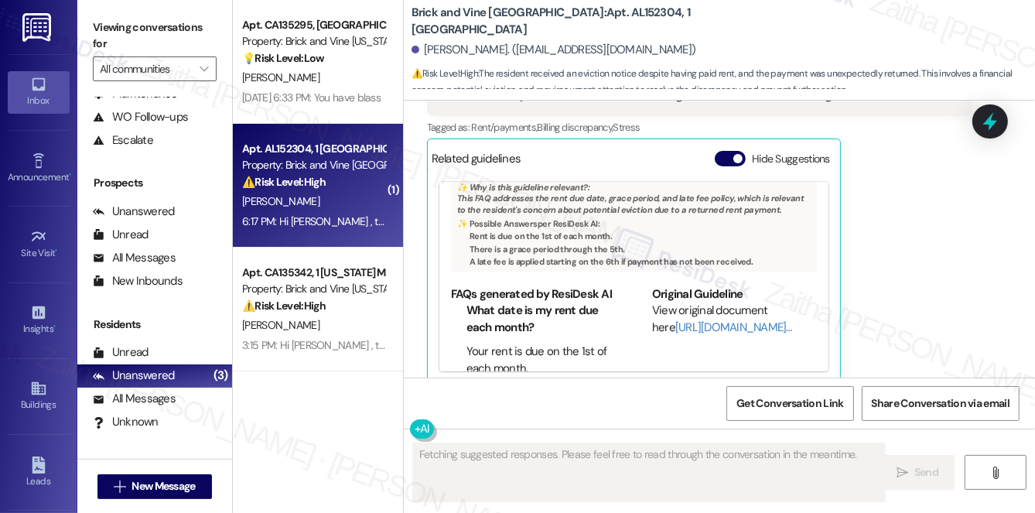
scroll to position [135, 0]
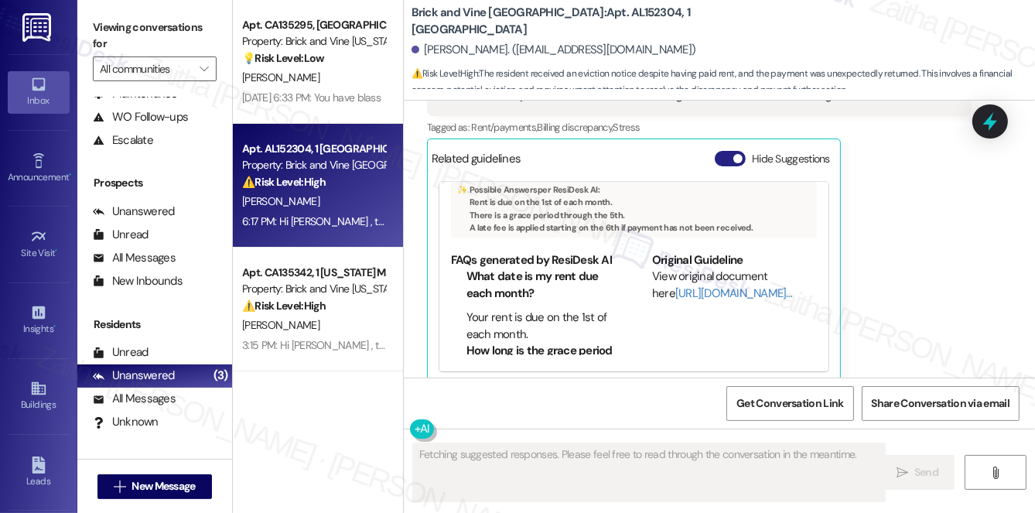
click at [726, 151] on button "Hide Suggestions" at bounding box center [730, 158] width 31 height 15
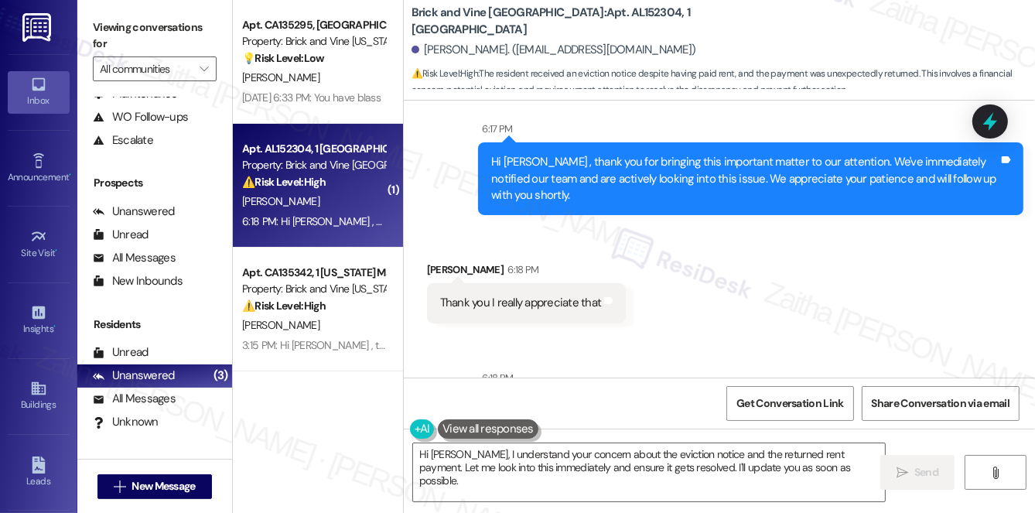
scroll to position [1569, 0]
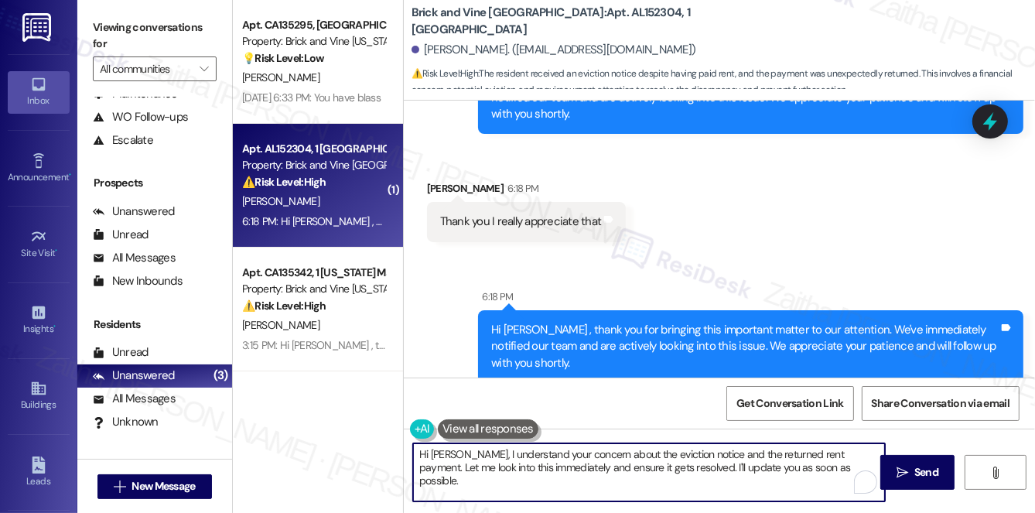
click at [425, 451] on textarea "Hi Edwin, I understand your concern about the eviction notice and the returned …" at bounding box center [649, 472] width 472 height 58
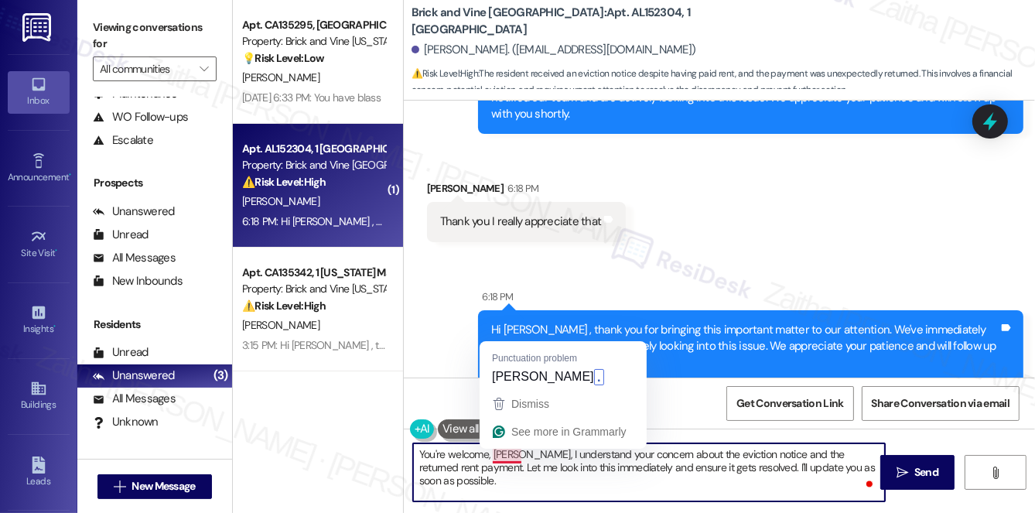
click at [504, 454] on textarea "You're welcome, Edwin, I understand your concern about the eviction notice and …" at bounding box center [649, 472] width 472 height 58
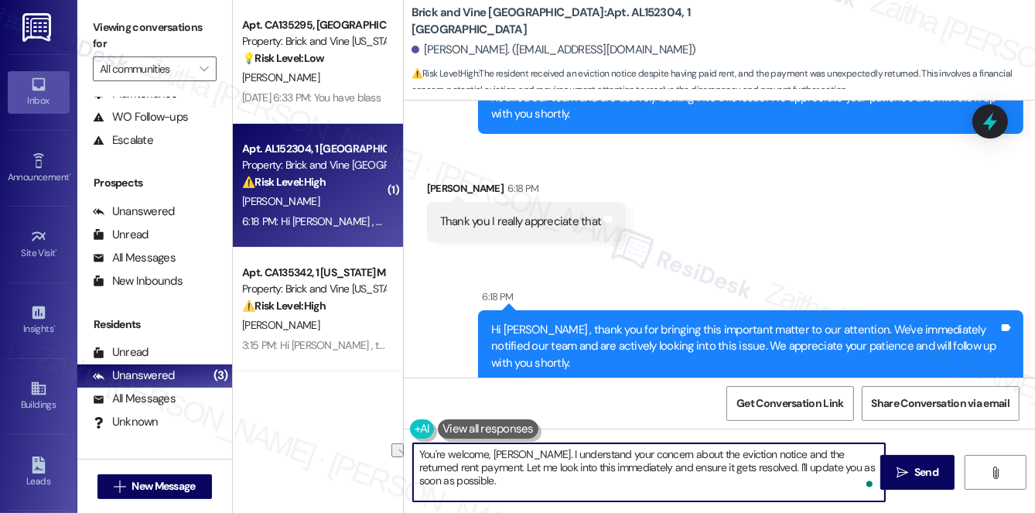
drag, startPoint x: 460, startPoint y: 467, endPoint x: 737, endPoint y: 465, distance: 277.0
click at [737, 465] on textarea "You're welcome, Edwin. I understand your concern about the eviction notice and …" at bounding box center [649, 472] width 472 height 58
click at [720, 463] on textarea "You're welcome, Edwin. I understand your concern about the eviction notice and …" at bounding box center [649, 472] width 472 height 58
type textarea "You're welcome, Edwin. I understand your concern about the eviction notice and …"
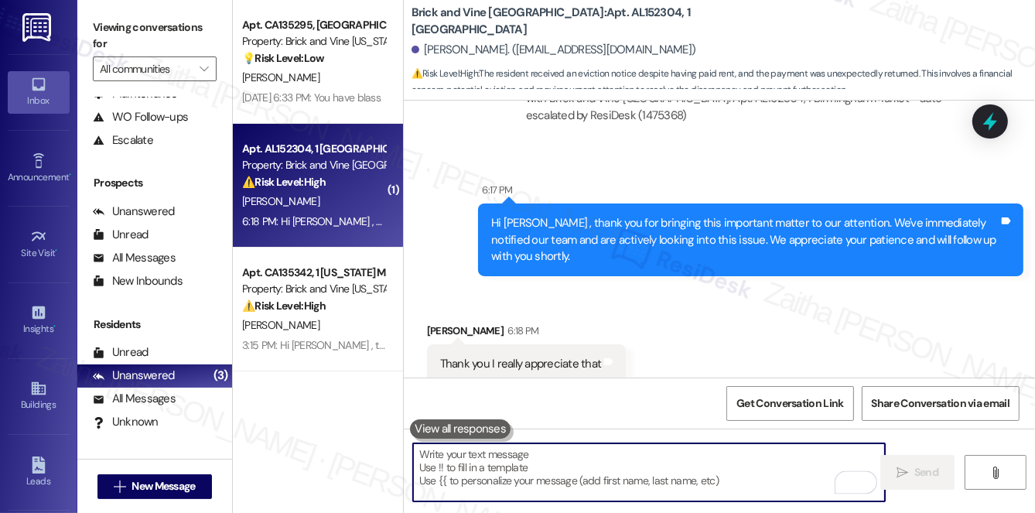
scroll to position [1428, 0]
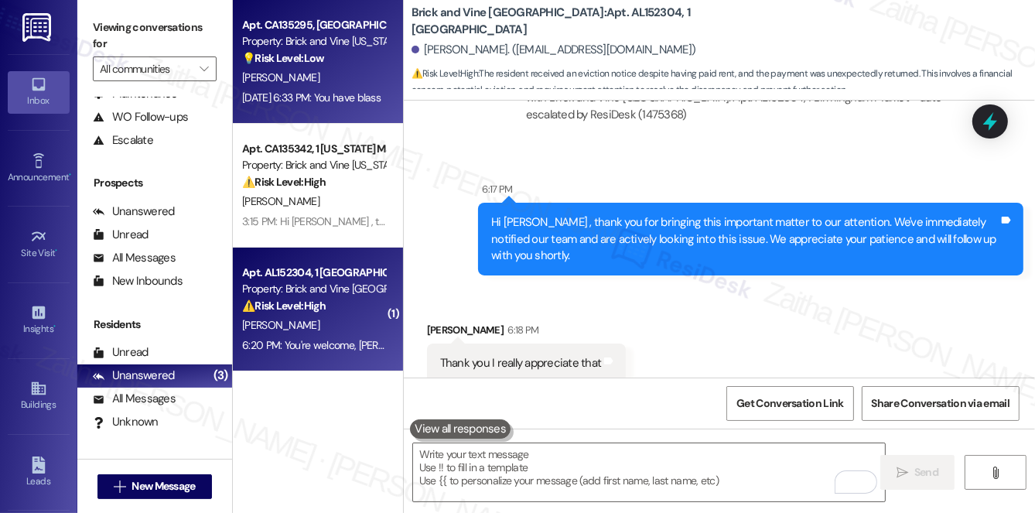
click at [341, 71] on div "T. Gillory" at bounding box center [314, 77] width 146 height 19
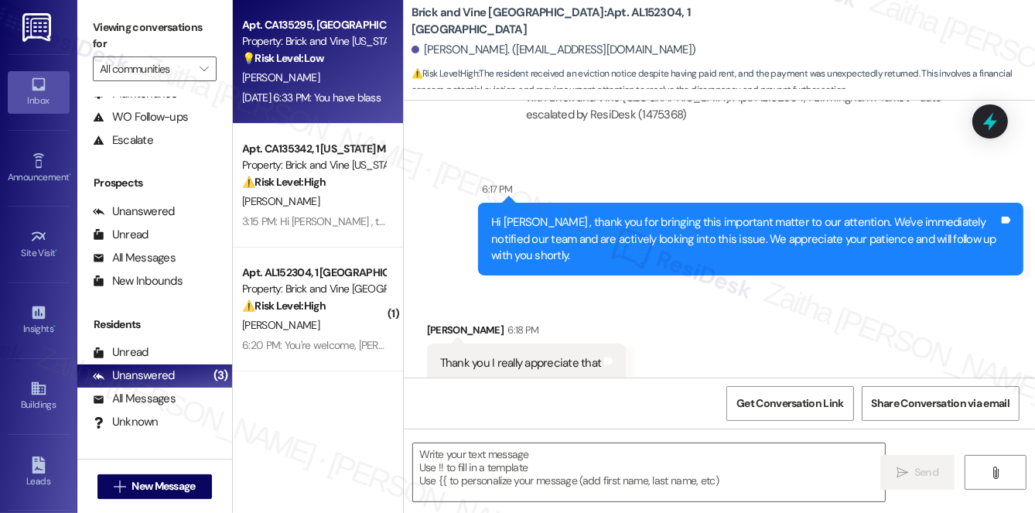
type textarea "Fetching suggested responses. Please feel free to read through the conversation…"
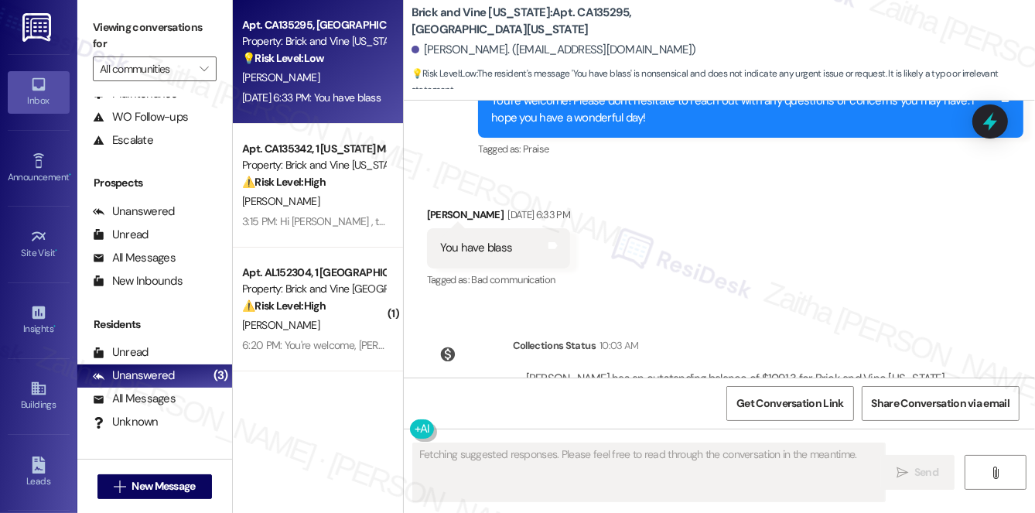
scroll to position [8666, 0]
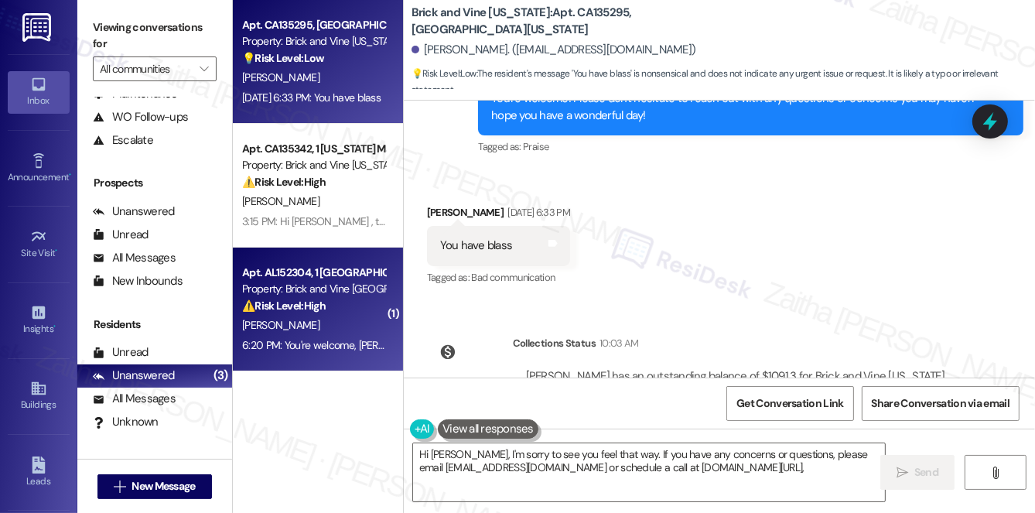
type textarea "Hi Theresa, I'm sorry to see you feel that way. If you have any concerns or que…"
click at [340, 306] on div "⚠️ Risk Level: High The resident received an eviction notice despite having pai…" at bounding box center [313, 306] width 143 height 16
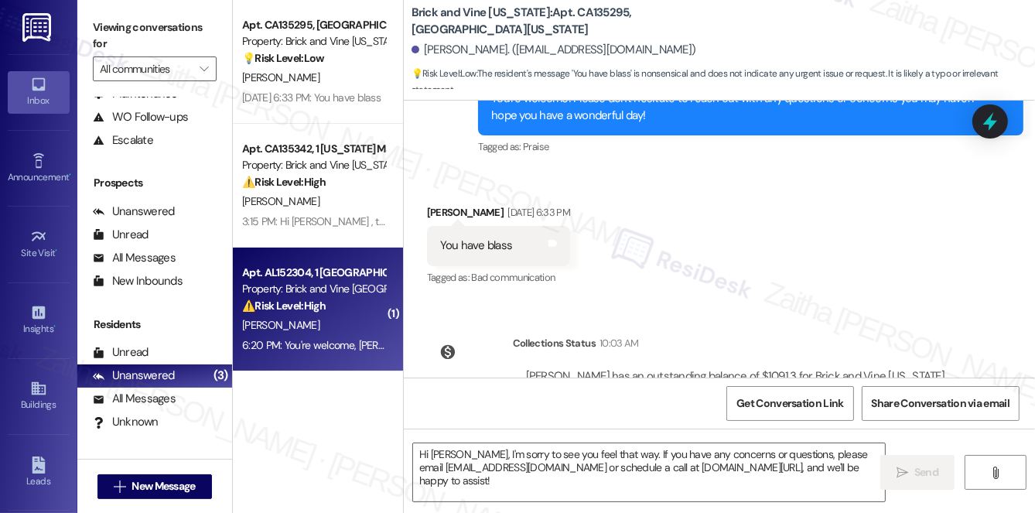
type textarea "Fetching suggested responses. Please feel free to read through the conversation…"
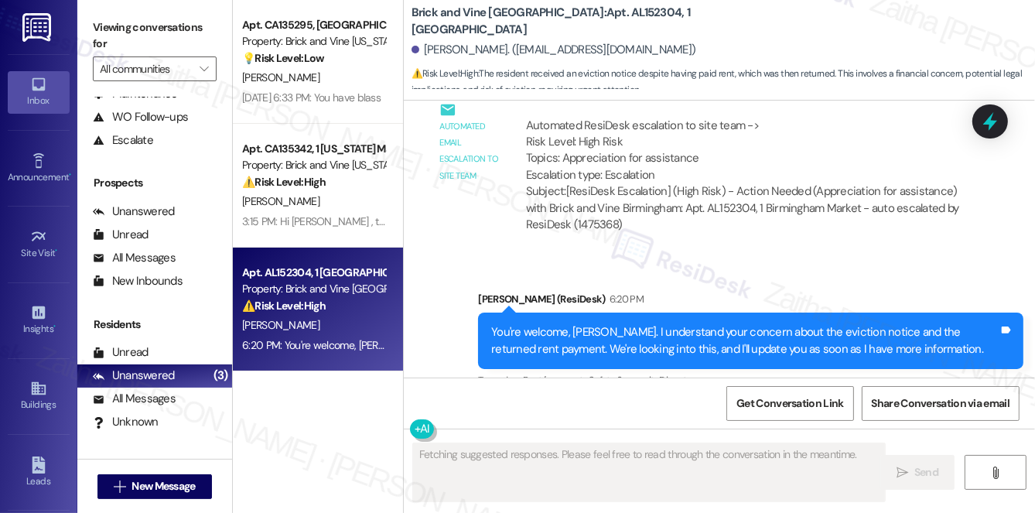
scroll to position [1828, 0]
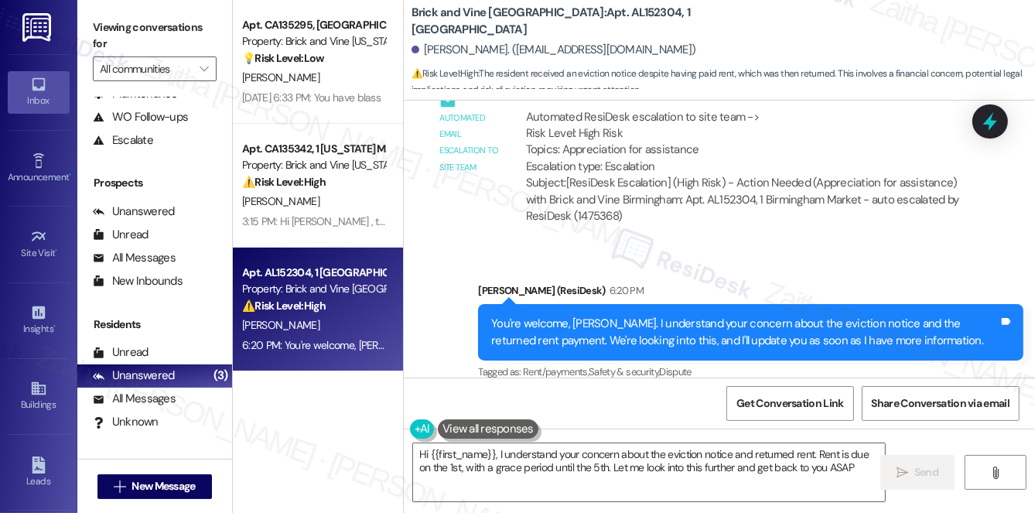
type textarea "Hi {{first_name}}, I understand your concern about the eviction notice and retu…"
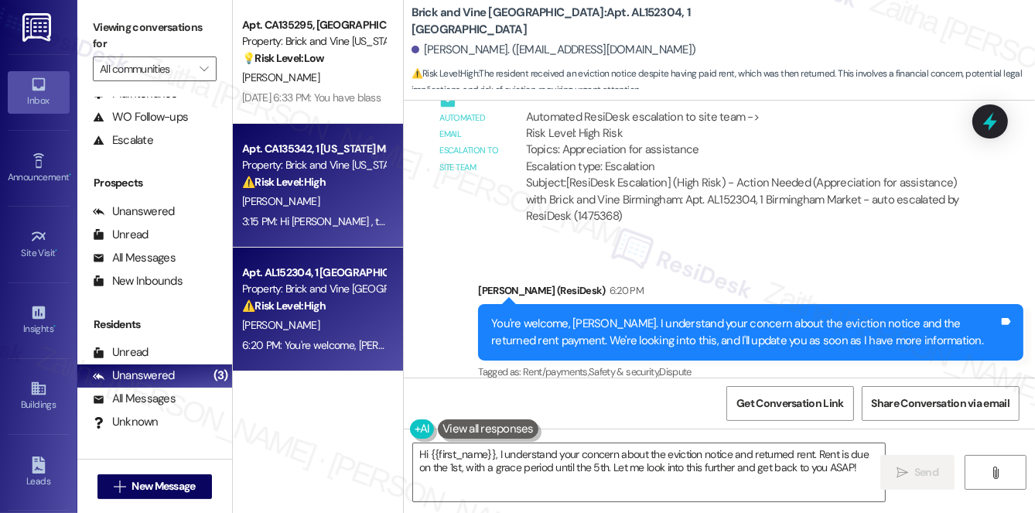
click at [354, 196] on div "K. Garnett" at bounding box center [314, 201] width 146 height 19
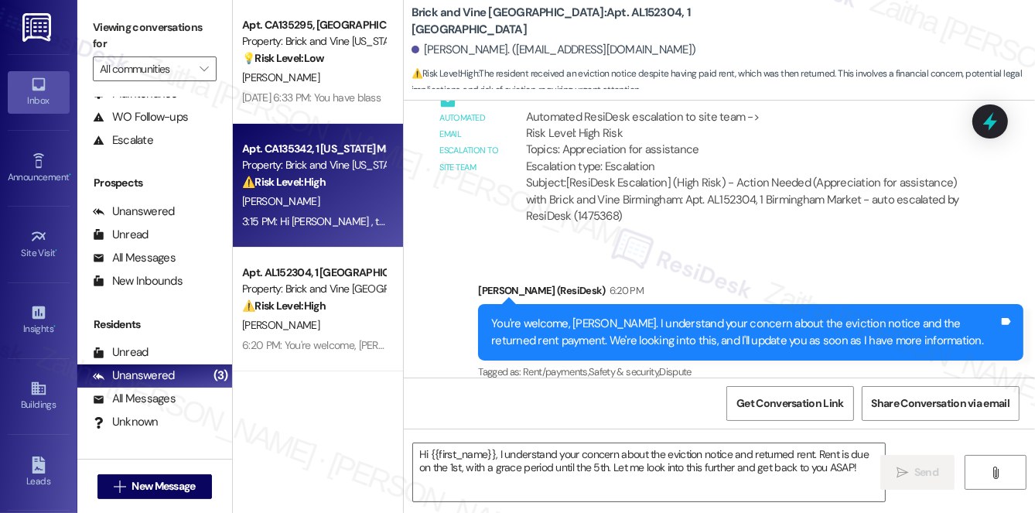
type textarea "Fetching suggested responses. Please feel free to read through the conversation…"
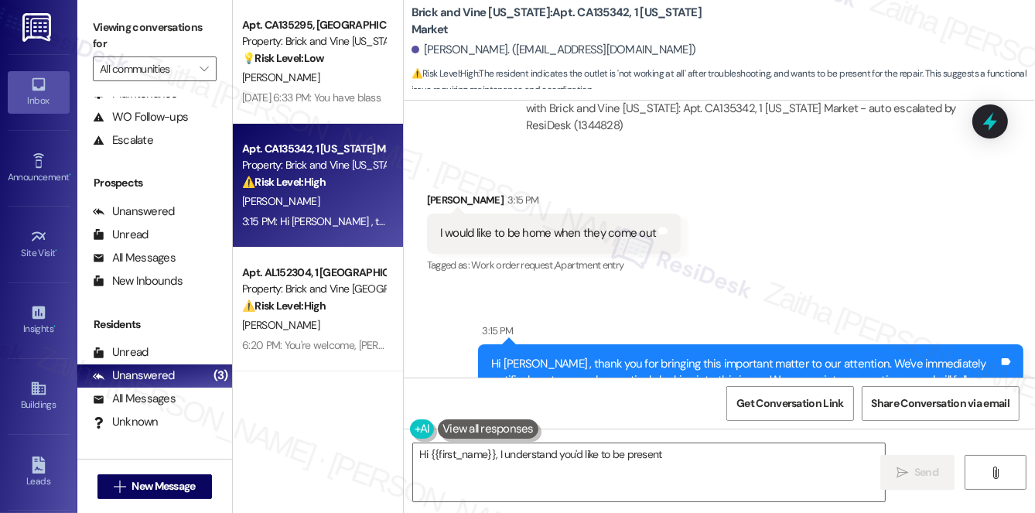
scroll to position [7696, 0]
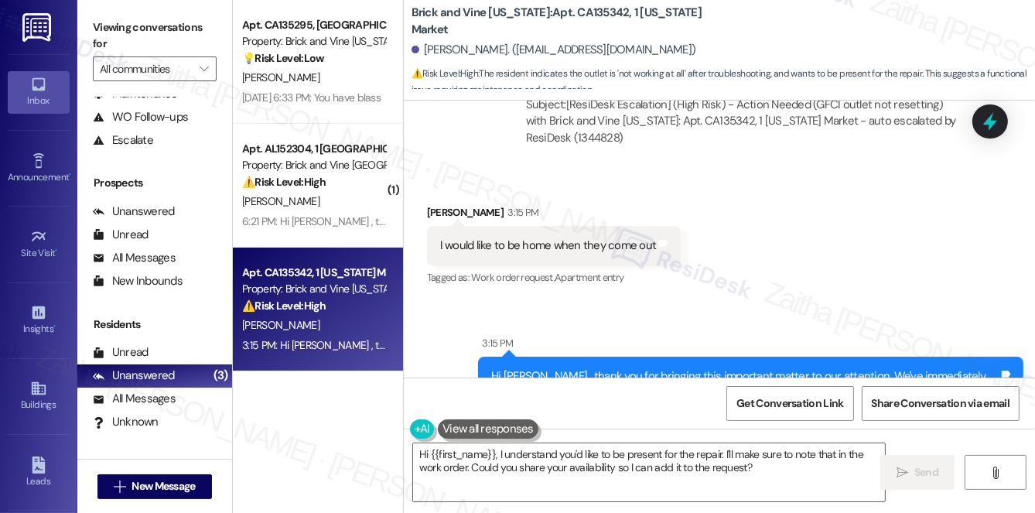
click at [723, 188] on div "Received via SMS Khristi Garnett 3:15 PM I would like to be home when they come…" at bounding box center [719, 234] width 631 height 131
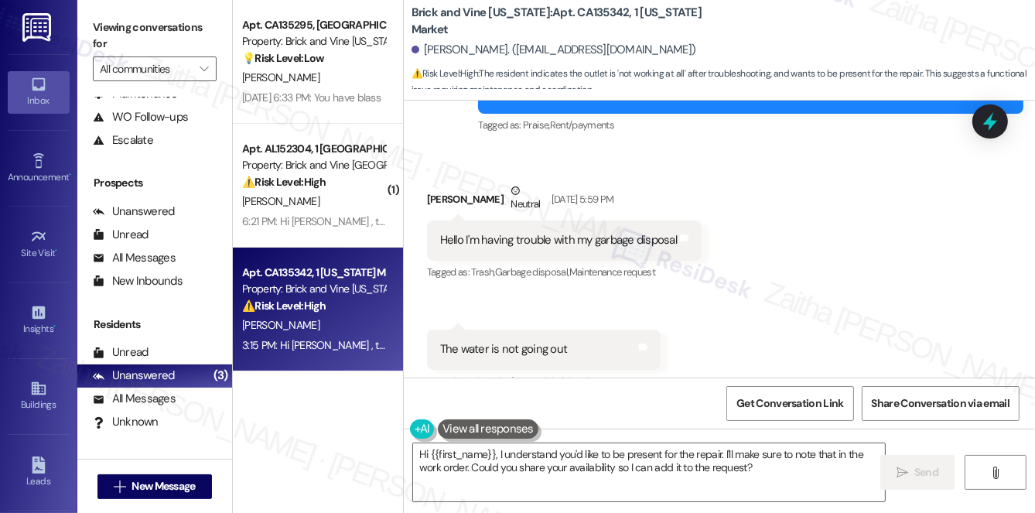
scroll to position [3393, 0]
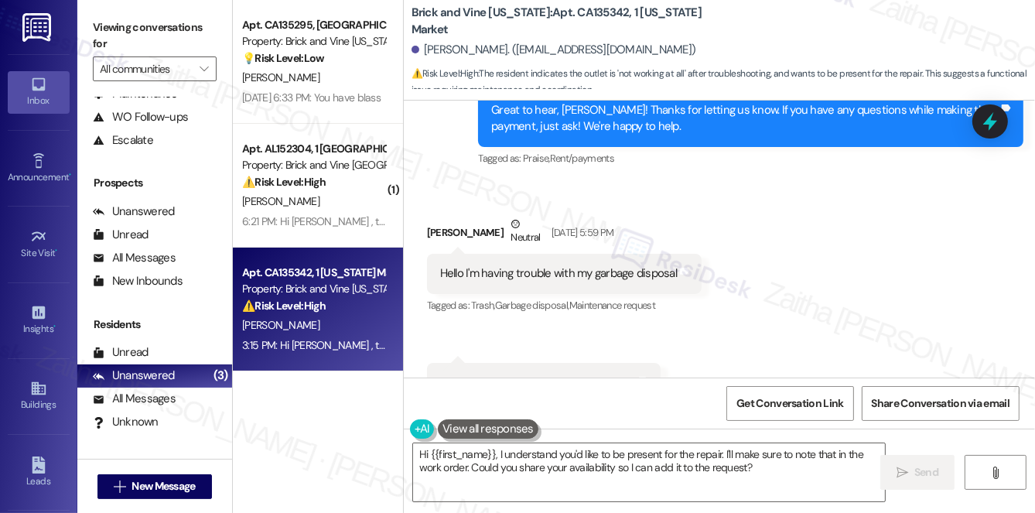
click at [430, 363] on div "The water is not going out Tags and notes" at bounding box center [544, 382] width 234 height 39
drag, startPoint x: 433, startPoint y: 296, endPoint x: 627, endPoint y: 296, distance: 193.4
click at [627, 363] on div "The water is not going out Tags and notes" at bounding box center [544, 382] width 234 height 39
copy div "The water is not going out Tags and notes"
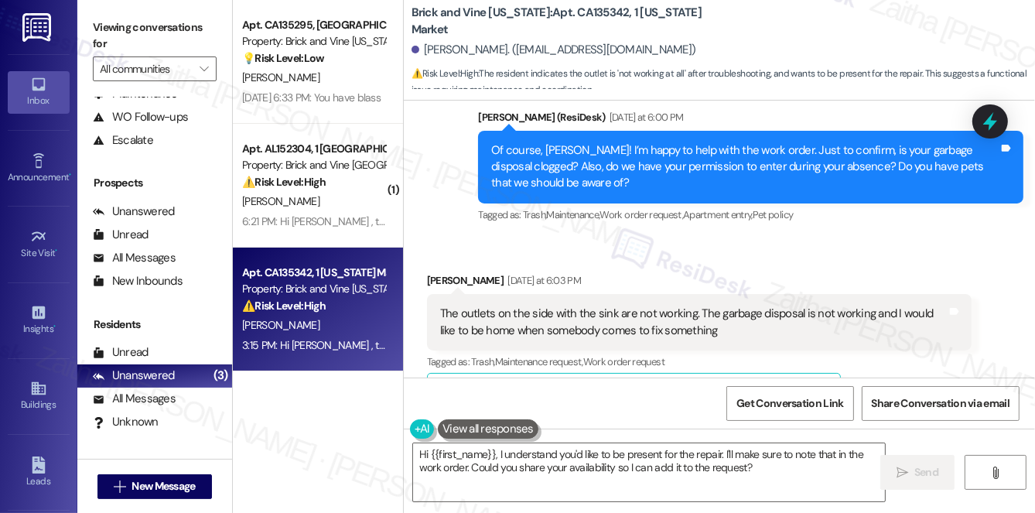
scroll to position [5152, 0]
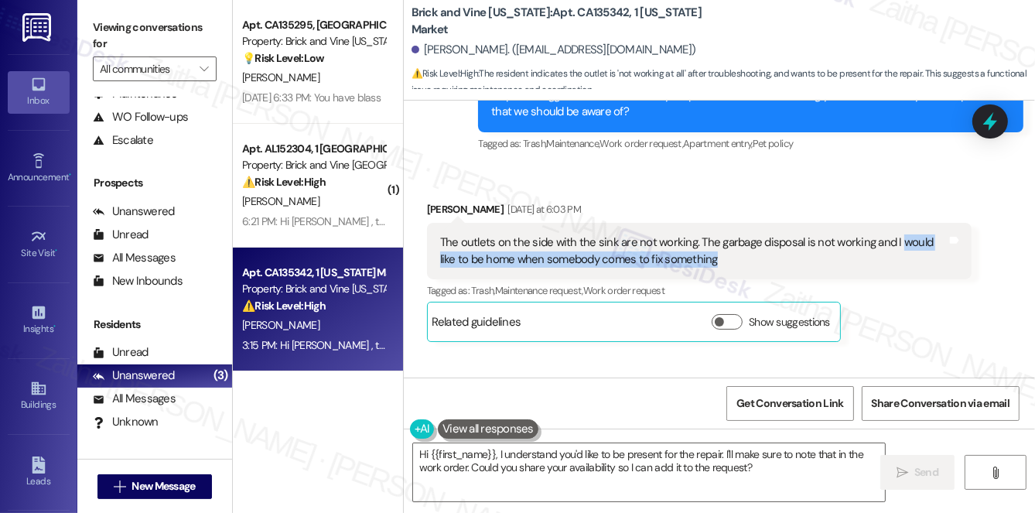
drag, startPoint x: 894, startPoint y: 158, endPoint x: 891, endPoint y: 173, distance: 15.6
click at [891, 234] on div "The outlets on the side with the sink are not working. The garbage disposal is …" at bounding box center [694, 250] width 508 height 33
copy div "would like to be home when somebody comes to fix something"
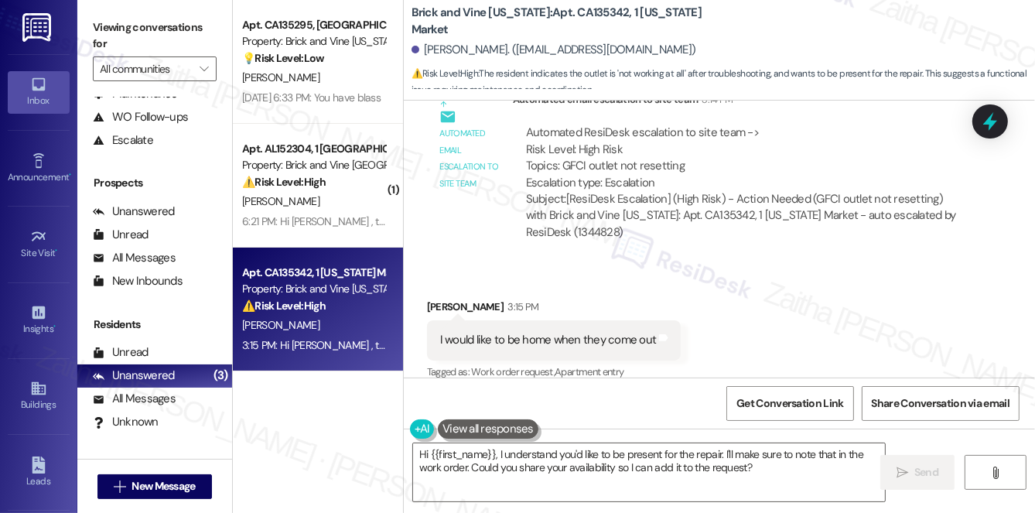
scroll to position [7555, 0]
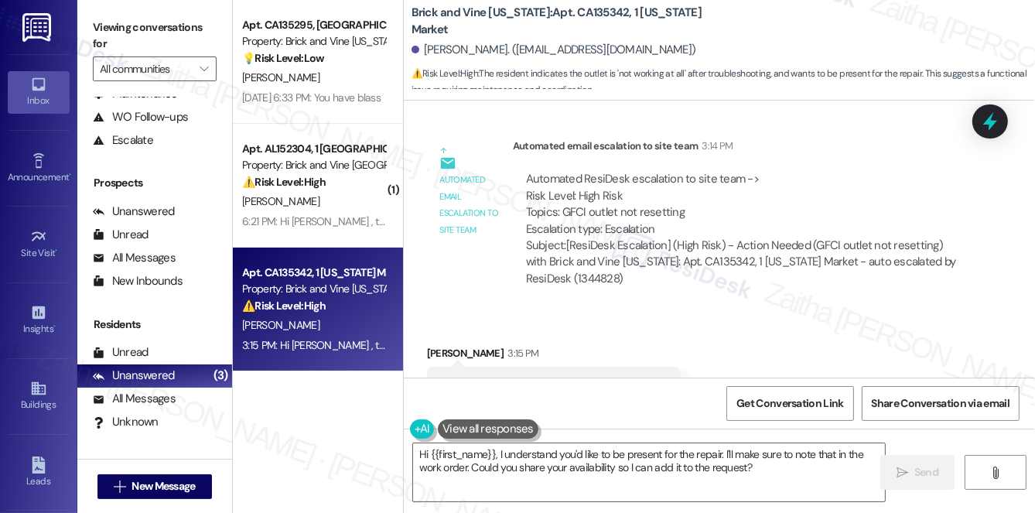
copy div "I would like to be home when they come out Tags and notes"
drag, startPoint x: 434, startPoint y: 302, endPoint x: 659, endPoint y: 309, distance: 225.3
click at [659, 367] on div "I would like to be home when they come out Tags and notes" at bounding box center [554, 386] width 255 height 39
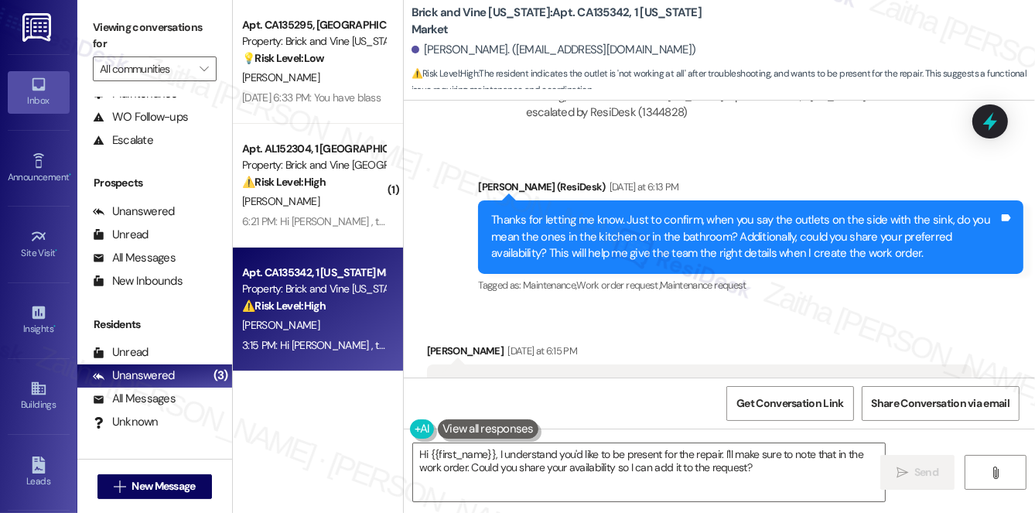
scroll to position [5726, 0]
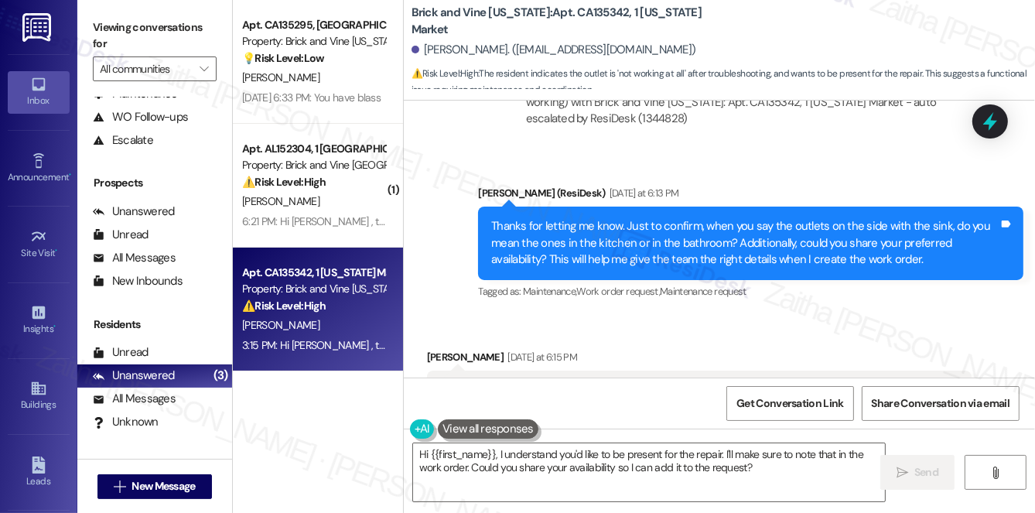
drag, startPoint x: 433, startPoint y: 306, endPoint x: 624, endPoint y: 322, distance: 191.8
click at [624, 371] on div "kitchen sink the plugs up under the sink in the kitchen is not working the plug…" at bounding box center [699, 399] width 545 height 56
copy div "kitchen sink the plugs up under the sink in the kitchen is not working the plug…"
click at [722, 337] on div "Received via SMS Khristi Garnett Yesterday at 6:15 PM kitchen sink the plugs up…" at bounding box center [699, 419] width 569 height 164
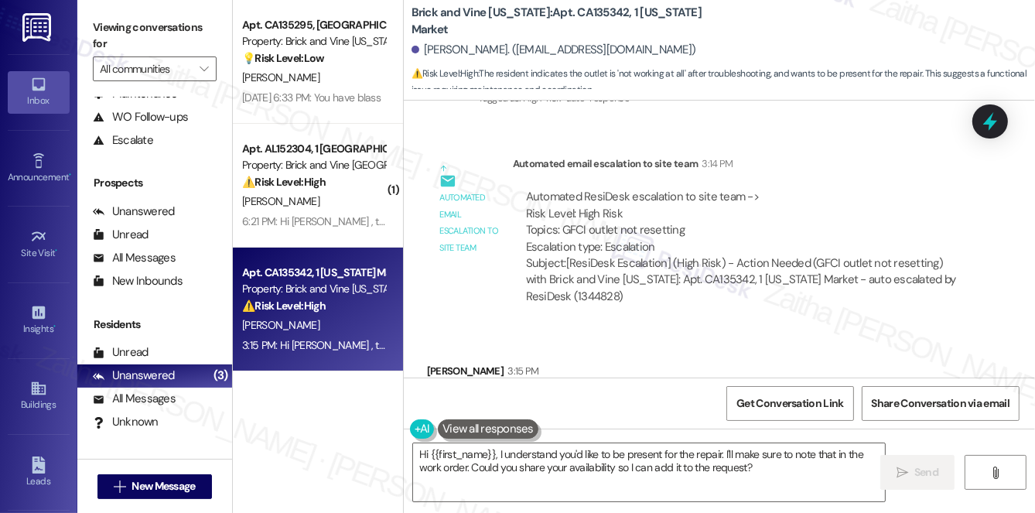
scroll to position [7555, 0]
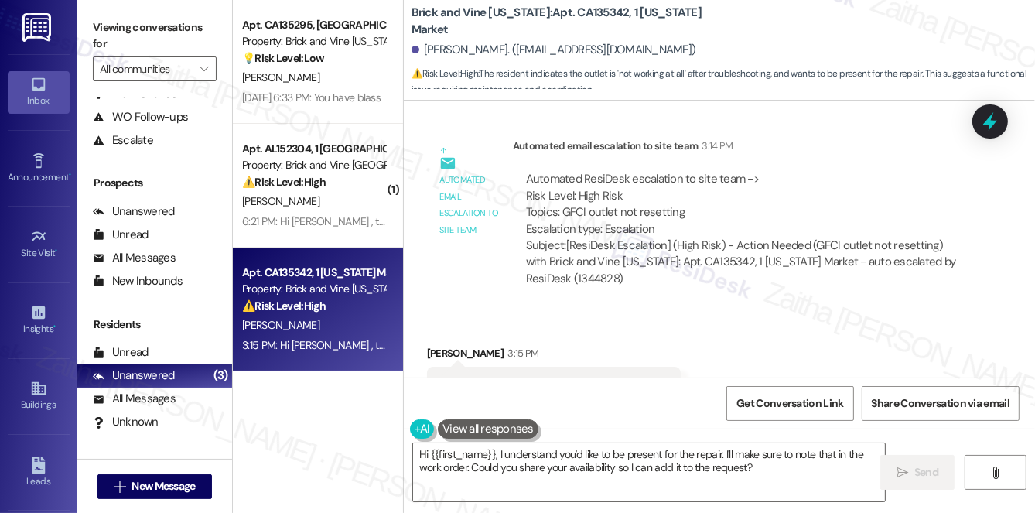
drag, startPoint x: 430, startPoint y: 302, endPoint x: 664, endPoint y: 291, distance: 233.9
click at [670, 367] on div "I would like to be home when they come out Tags and notes" at bounding box center [554, 386] width 255 height 39
copy div "I would like to be home when they come out Tags and notes"
click at [816, 310] on div "Received via SMS Khristi Garnett 3:15 PM I would like to be home when they come…" at bounding box center [719, 375] width 631 height 131
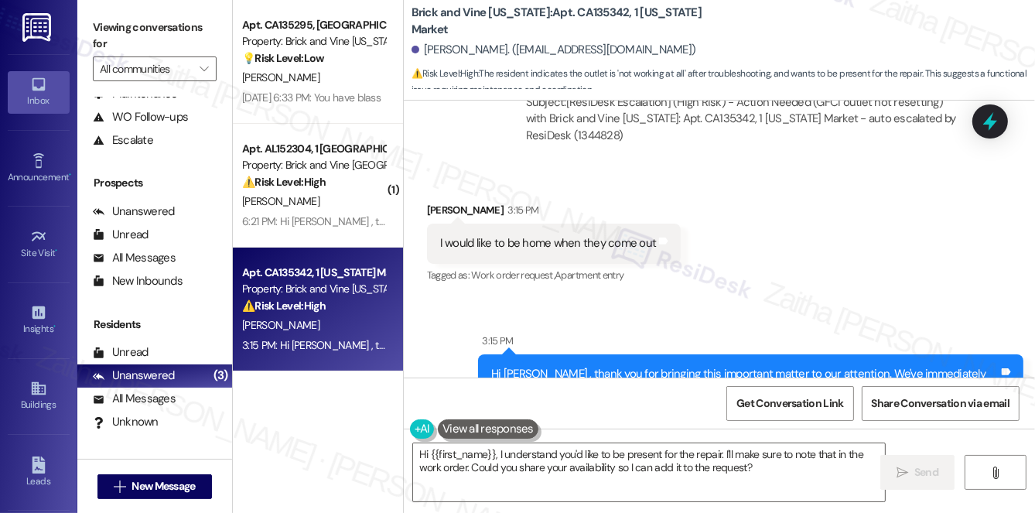
scroll to position [7696, 0]
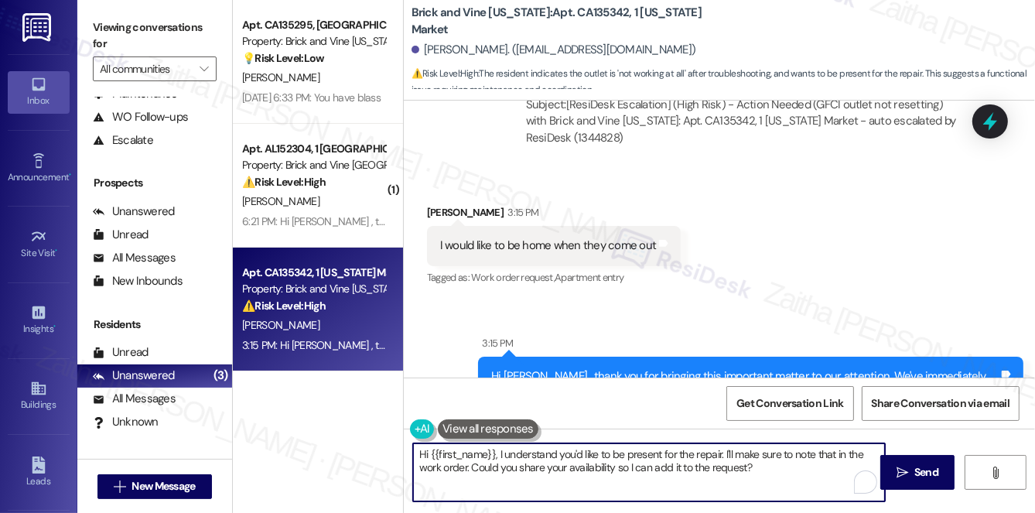
drag, startPoint x: 729, startPoint y: 451, endPoint x: 764, endPoint y: 468, distance: 38.8
click at [767, 472] on textarea "Hi {{first_name}}, I understand you'd like to be present for the repair. I'll m…" at bounding box center [649, 472] width 472 height 58
click at [761, 468] on textarea "Hi {{first_name}}, I understand you'd like to be present for the repair. I'll m…" at bounding box center [649, 472] width 472 height 58
drag, startPoint x: 470, startPoint y: 468, endPoint x: 754, endPoint y: 471, distance: 284.8
click at [754, 471] on textarea "Hi {{first_name}}, I understand you'd like to be present for the repair. I'll m…" at bounding box center [649, 472] width 472 height 58
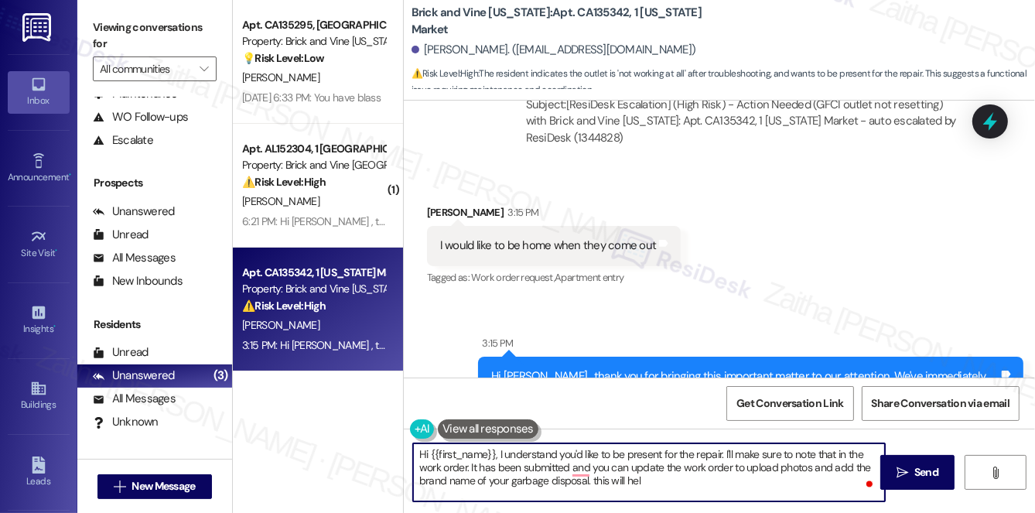
type textarea "Hi {{first_name}}, I understand you'd like to be present for the repair. I'll m…"
click at [422, 456] on textarea "Hi {{first_name}}, I understand you'd like to be present for the repair. I'll m…" at bounding box center [649, 472] width 472 height 58
drag, startPoint x: 415, startPoint y: 454, endPoint x: 686, endPoint y: 491, distance: 272.5
click at [686, 491] on textarea "Hi {{first_name}}, I understand you'd like to be present for the repair. I'll m…" at bounding box center [649, 472] width 472 height 58
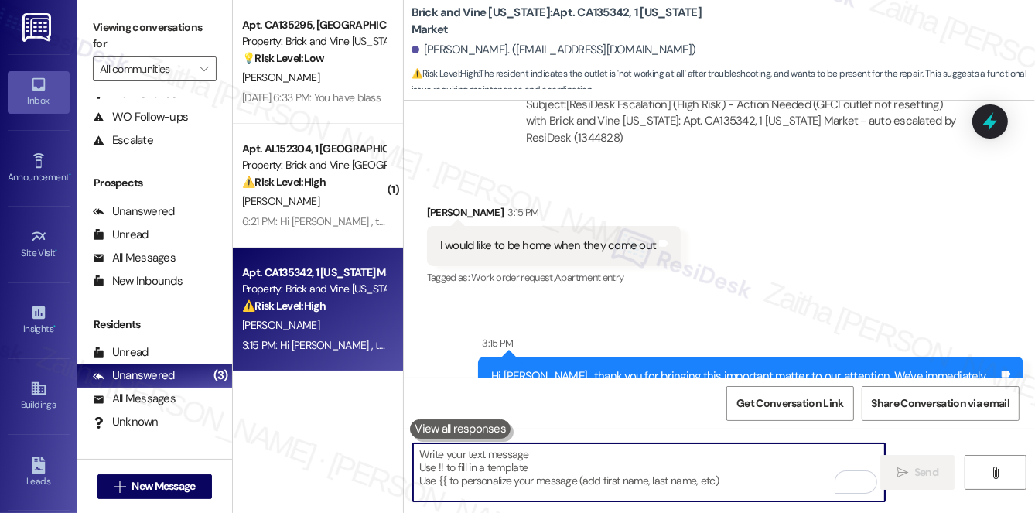
click at [510, 457] on textarea "To enrich screen reader interactions, please activate Accessibility in Grammarl…" at bounding box center [649, 472] width 472 height 58
paste textarea "Hi {{first_name}}, I understand you’d like to be present for the repair, and I’…"
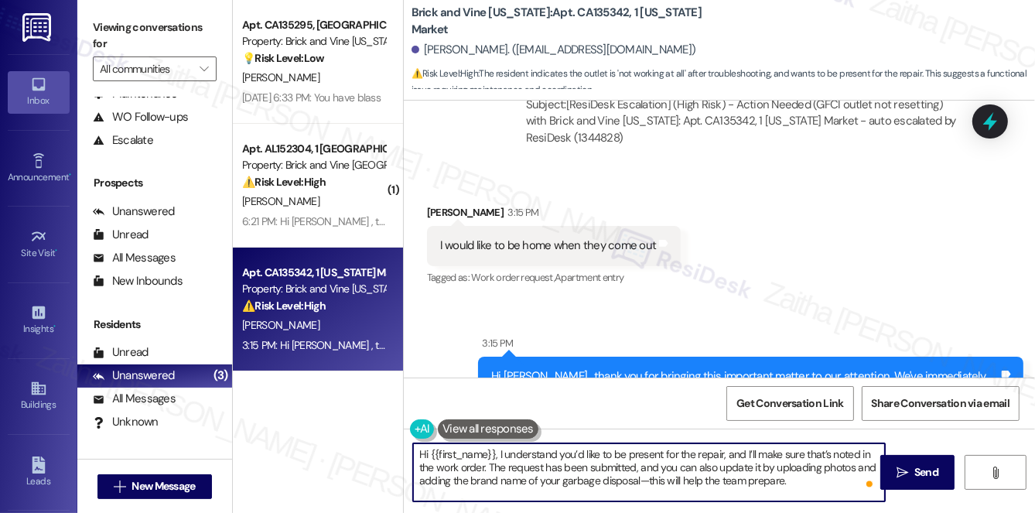
click at [542, 461] on textarea "Hi {{first_name}}, I understand you’d like to be present for the repair, and I’…" at bounding box center [649, 472] width 472 height 58
click at [540, 469] on textarea "Hi {{first_name}}, I understand you’d like to be present for the repair, and I’…" at bounding box center [649, 472] width 472 height 58
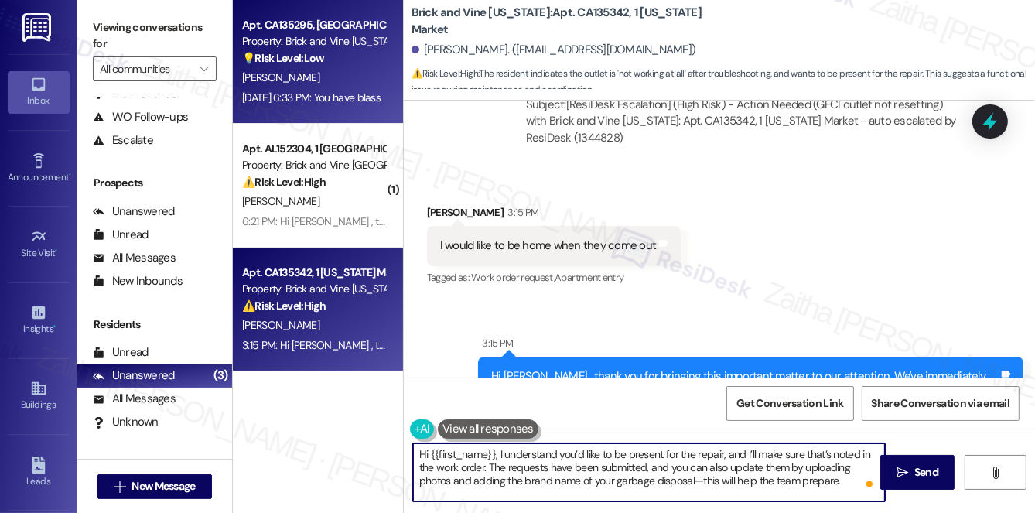
type textarea "Hi {{first_name}}, I understand you’d like to be present for the repair, and I’…"
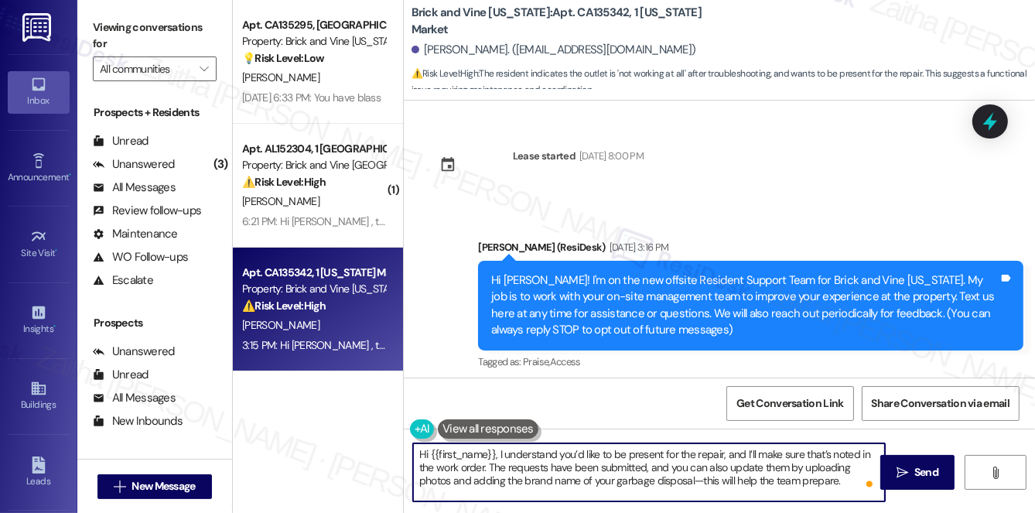
scroll to position [7696, 0]
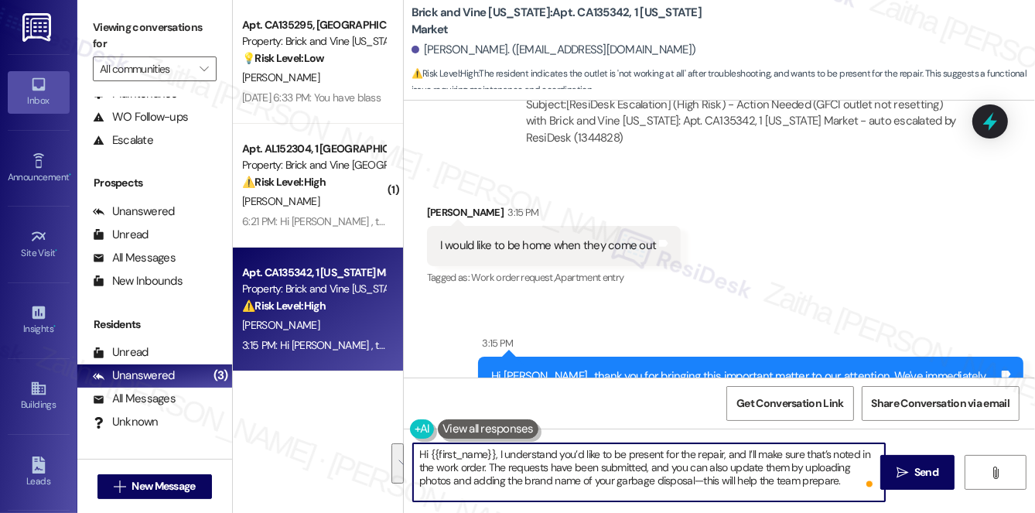
drag, startPoint x: 416, startPoint y: 456, endPoint x: 843, endPoint y: 495, distance: 428.9
click at [843, 495] on textarea "Hi {{first_name}}, I understand you’d like to be present for the repair, and I’…" at bounding box center [649, 472] width 472 height 58
drag, startPoint x: 495, startPoint y: 457, endPoint x: 416, endPoint y: 450, distance: 79.2
click at [416, 450] on textarea "Hi {{first_name}}, I understand you’d like to be present for the repair, and I’…" at bounding box center [649, 472] width 472 height 58
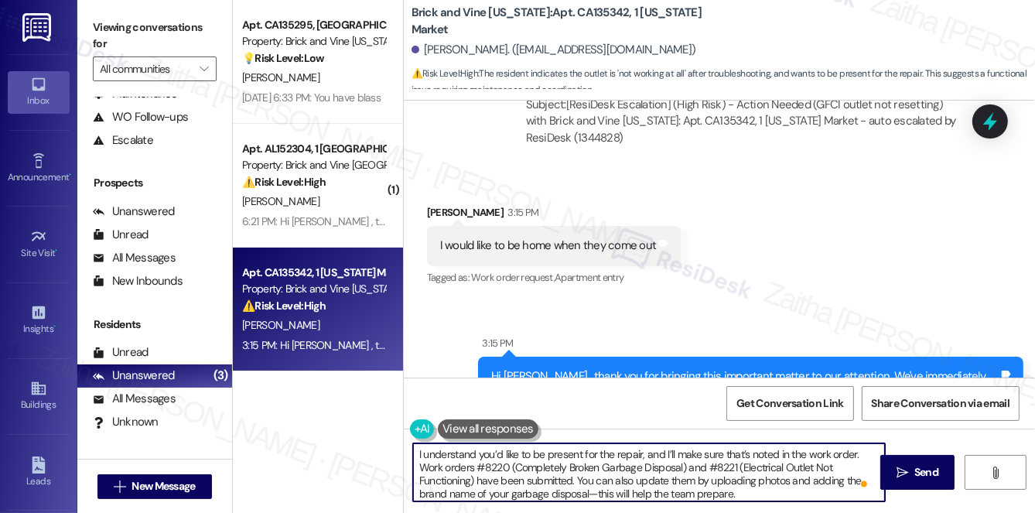
click at [434, 204] on div "Khristi Garnett 3:15 PM" at bounding box center [554, 215] width 255 height 22
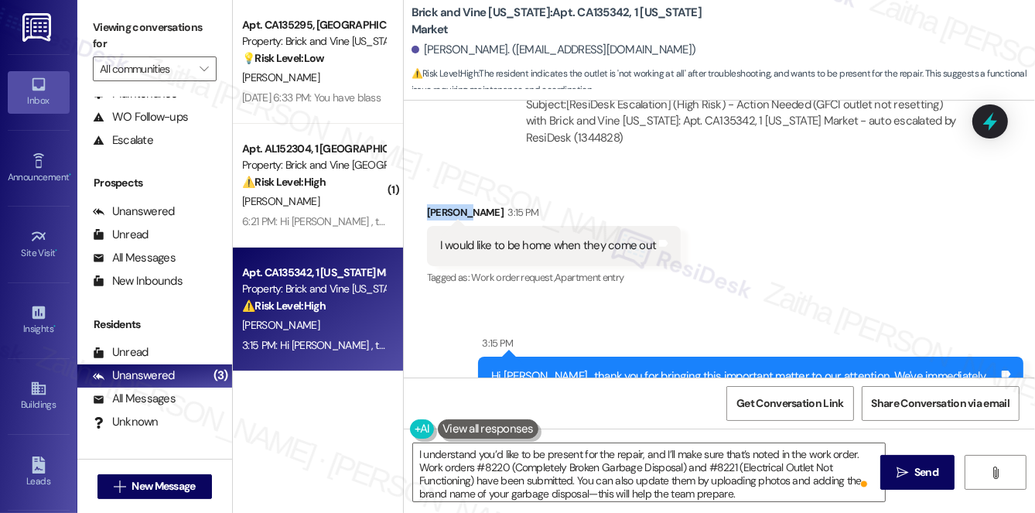
click at [434, 204] on div "Khristi Garnett 3:15 PM" at bounding box center [554, 215] width 255 height 22
copy div "Khristi"
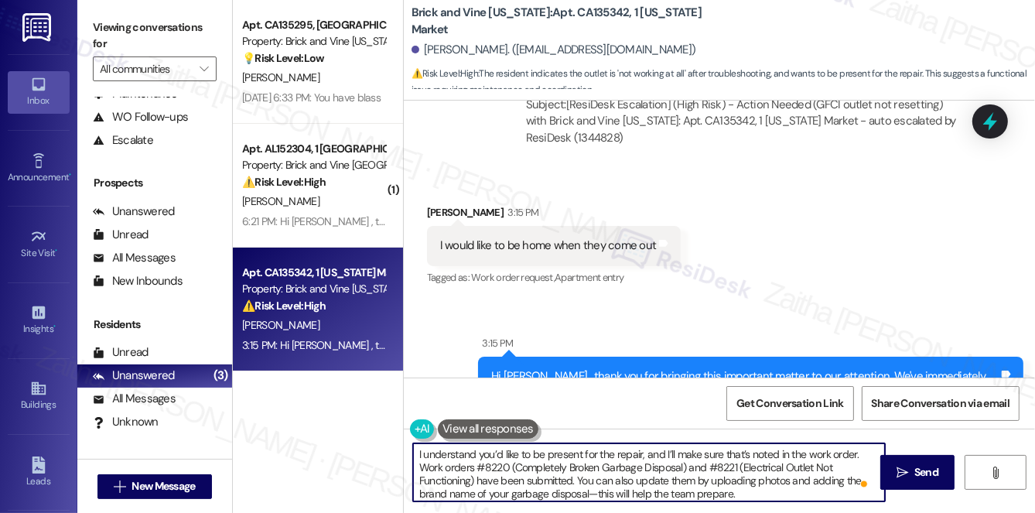
click at [414, 452] on textarea "I understand you’d like to be present for the repair, and I’ll make sure that’s…" at bounding box center [649, 472] width 472 height 58
paste textarea "Khristi"
click at [590, 469] on textarea "Got it, Khristi! I understand you’d like to be present for the repair, and I’ll…" at bounding box center [649, 472] width 472 height 58
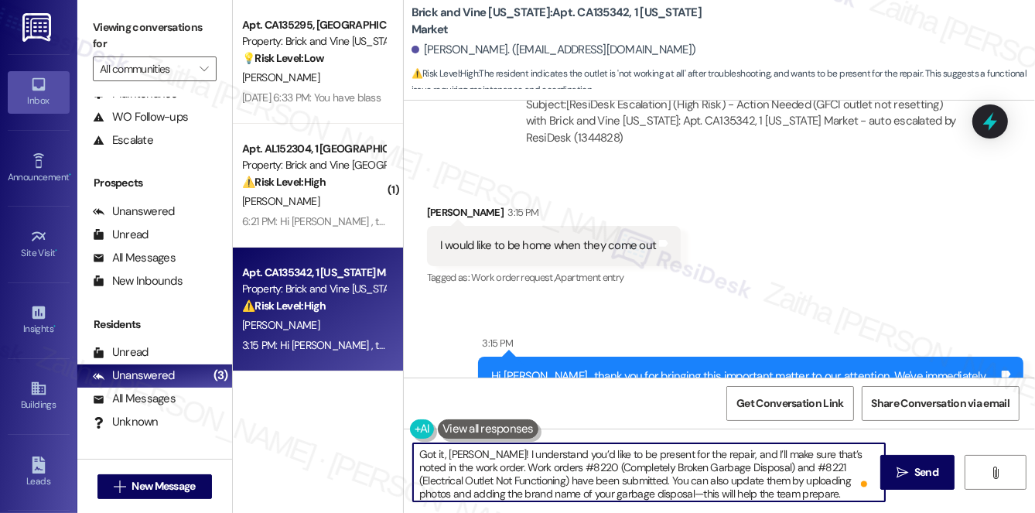
click at [590, 469] on textarea "Got it, Khristi! I understand you’d like to be present for the repair, and I’ll…" at bounding box center [649, 472] width 472 height 58
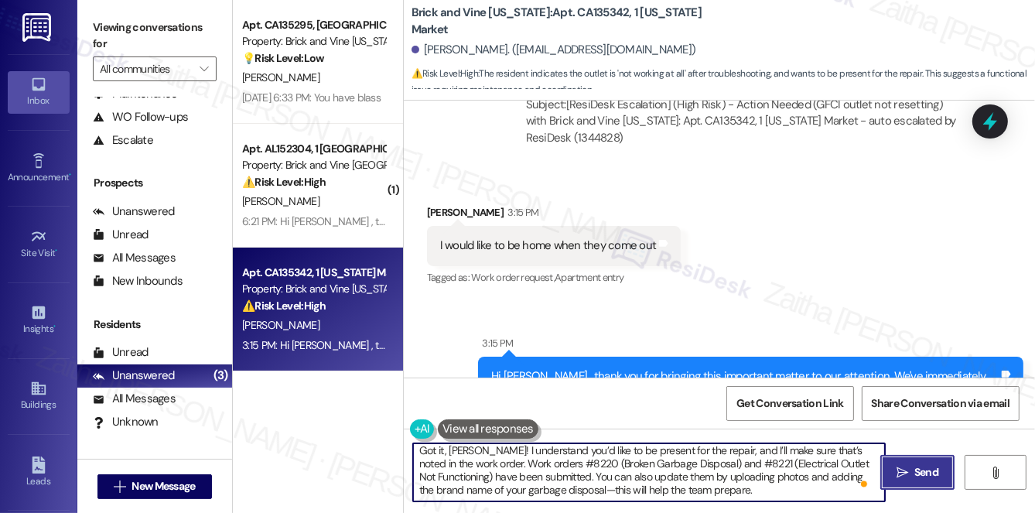
click at [931, 473] on span "Send" at bounding box center [927, 472] width 24 height 16
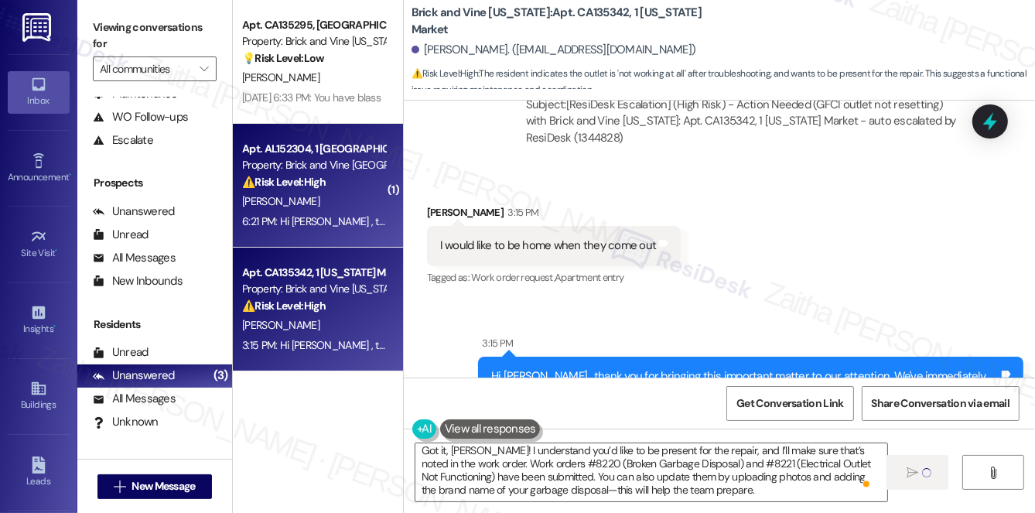
scroll to position [0, 0]
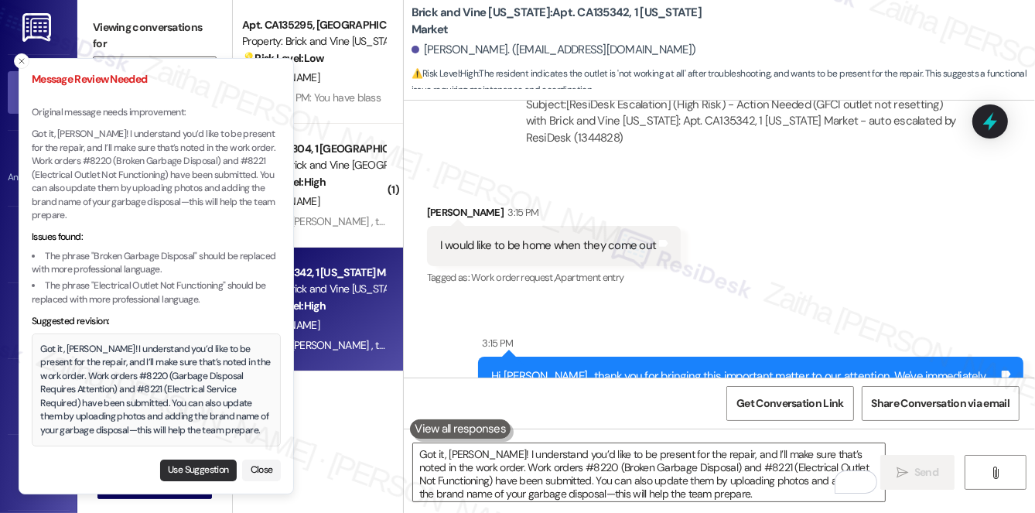
click at [210, 472] on button "Use Suggestion" at bounding box center [198, 471] width 77 height 22
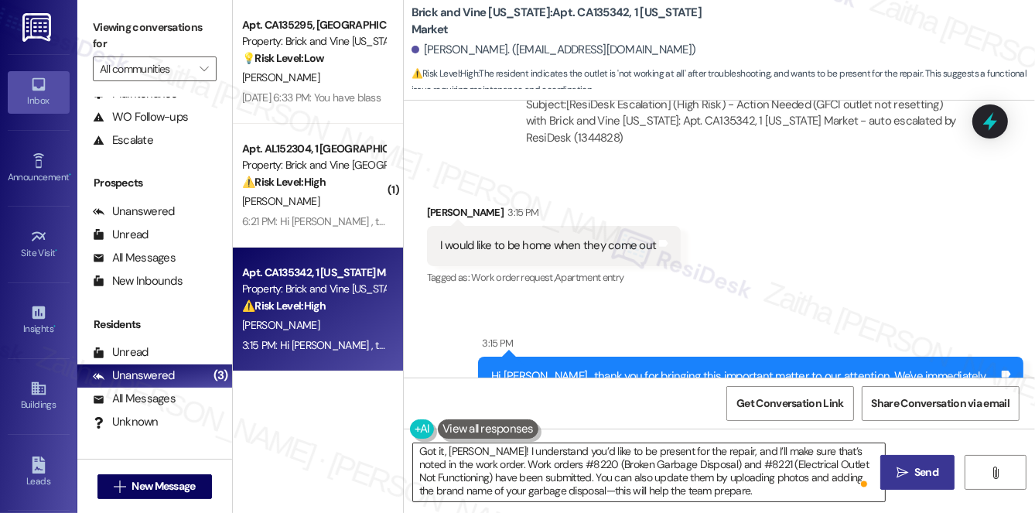
scroll to position [4, 0]
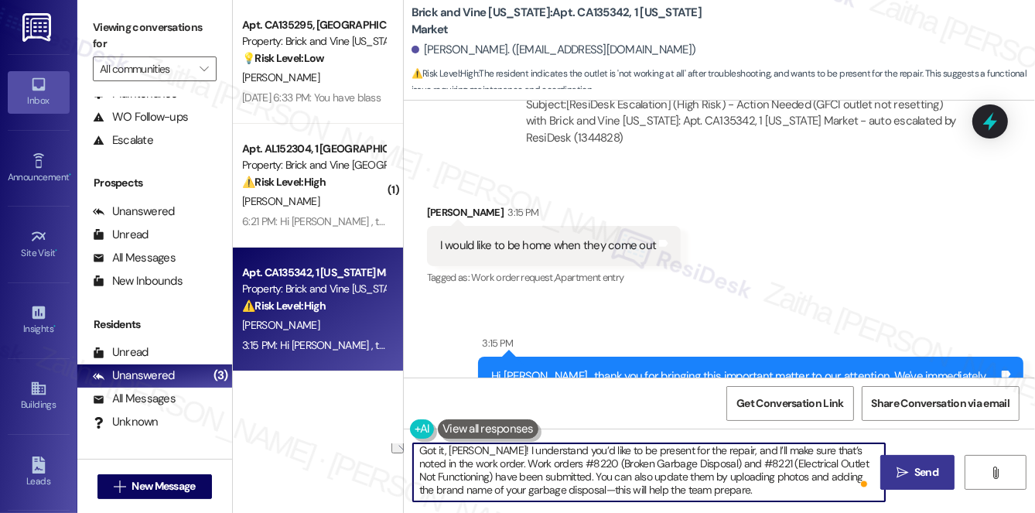
drag, startPoint x: 645, startPoint y: 463, endPoint x: 728, endPoint y: 467, distance: 83.7
click at [728, 467] on textarea "Got it, Khristi! I understand you’d like to be present for the repair, and I’ll…" at bounding box center [649, 472] width 472 height 58
type textarea "Got it, Khristi! I understand you’d like to be present for the repair, and I’ll…"
click at [901, 474] on icon "" at bounding box center [903, 473] width 12 height 12
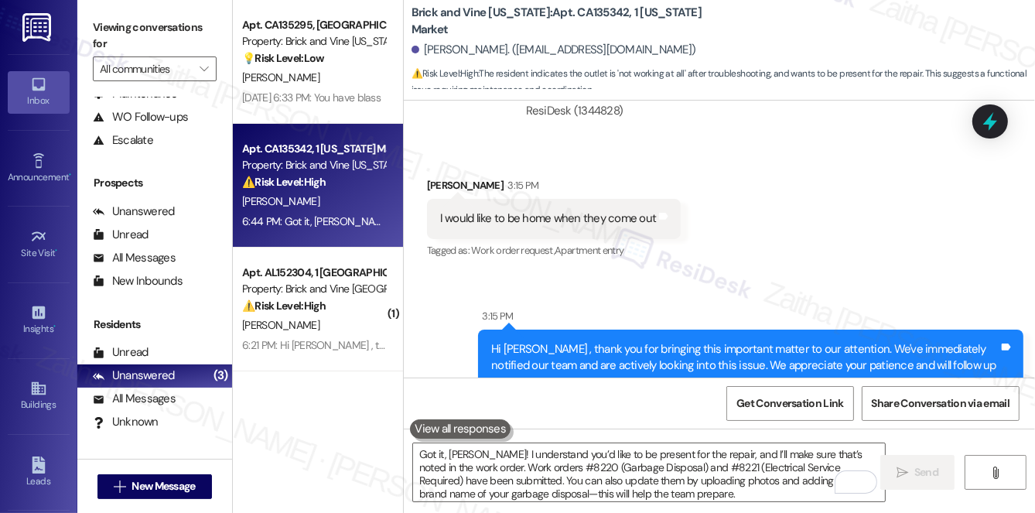
scroll to position [7745, 0]
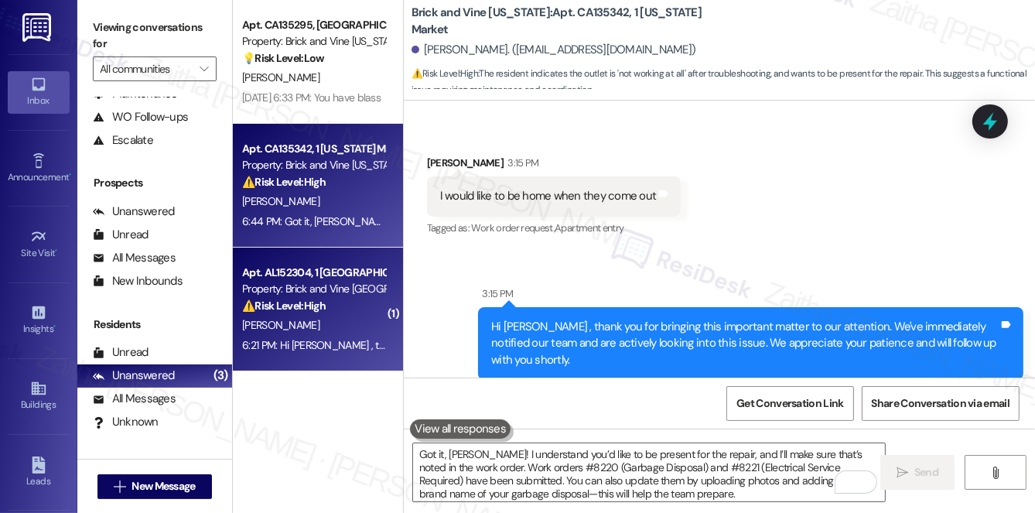
click at [324, 326] on div "E. Norton" at bounding box center [314, 325] width 146 height 19
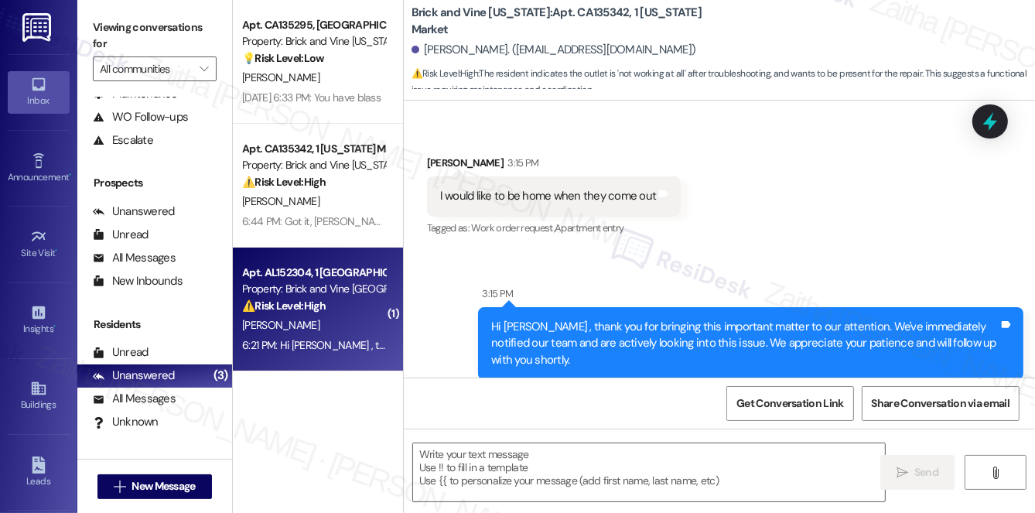
type textarea "Fetching suggested responses. Please feel free to read through the conversation…"
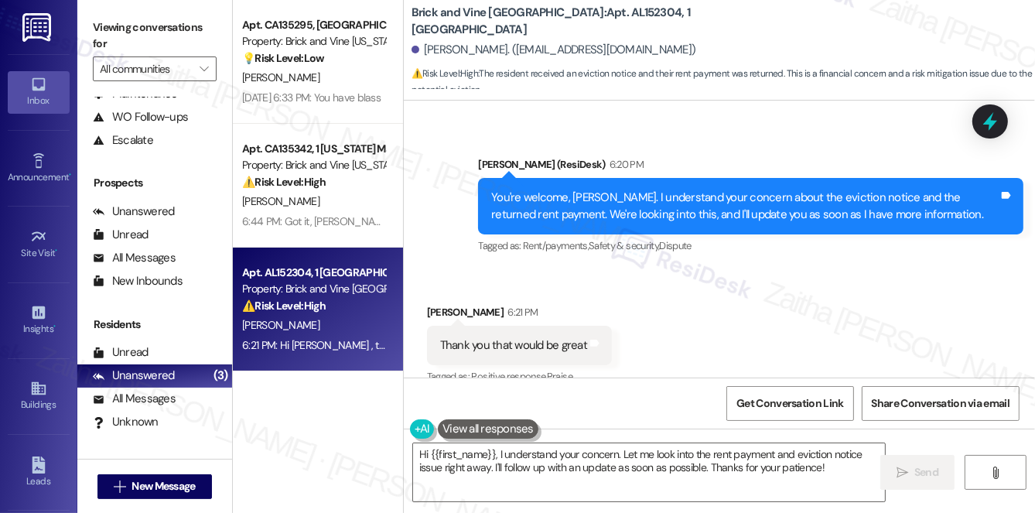
scroll to position [1978, 0]
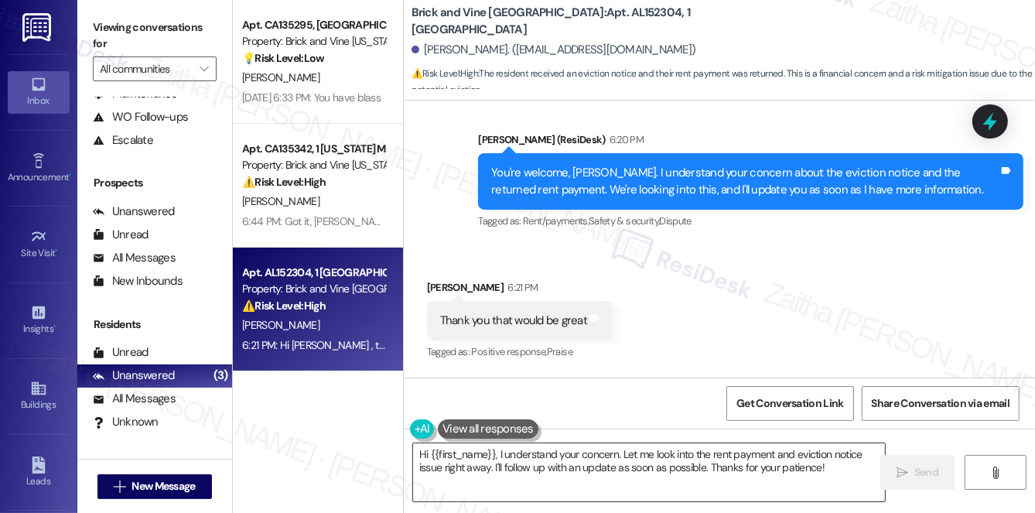
click at [425, 451] on textarea "Hi {{first_name}}, I understand your concern. Let me look into the rent payment…" at bounding box center [649, 472] width 472 height 58
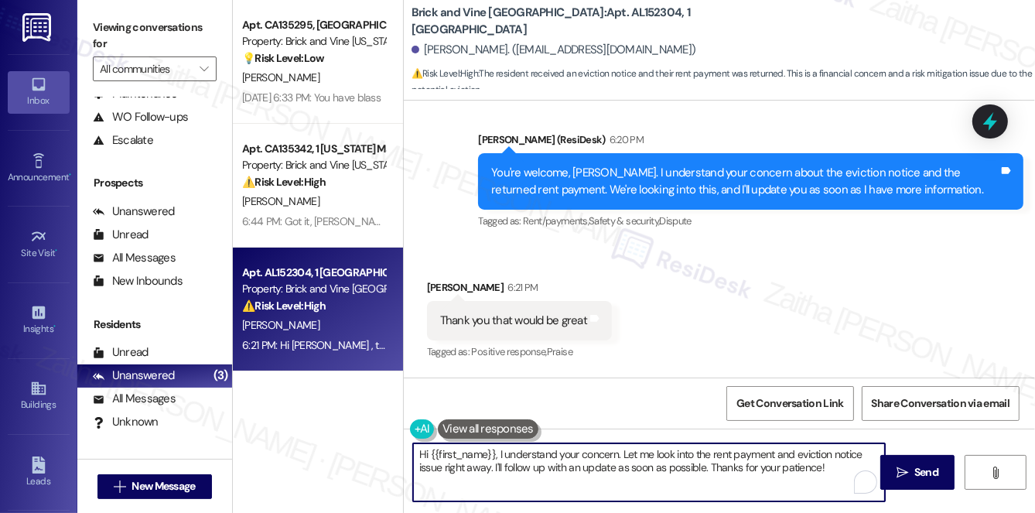
click at [425, 451] on textarea "Hi {{first_name}}, I understand your concern. Let me look into the rent payment…" at bounding box center [649, 472] width 472 height 58
click at [421, 450] on textarea "Hi {{first_name}}, I understand your concern. Let me look into the rent payment…" at bounding box center [649, 472] width 472 height 58
drag, startPoint x: 418, startPoint y: 449, endPoint x: 826, endPoint y: 484, distance: 409.2
click at [826, 484] on textarea "Hi {{first_name}}, I understand your concern. Let me look into the rent payment…" at bounding box center [649, 472] width 472 height 58
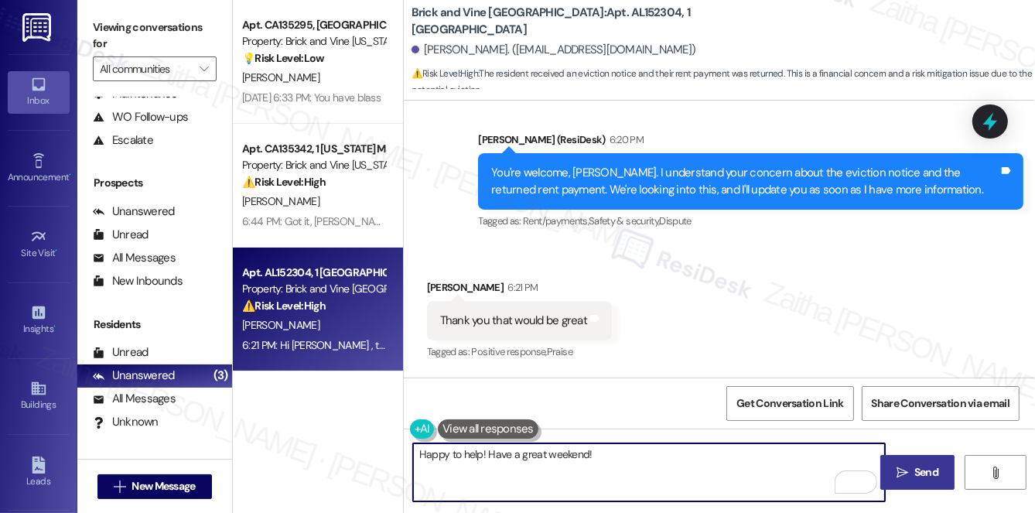
type textarea "Happy to help! Have a great weekend!"
click at [912, 469] on span "Send" at bounding box center [926, 472] width 30 height 16
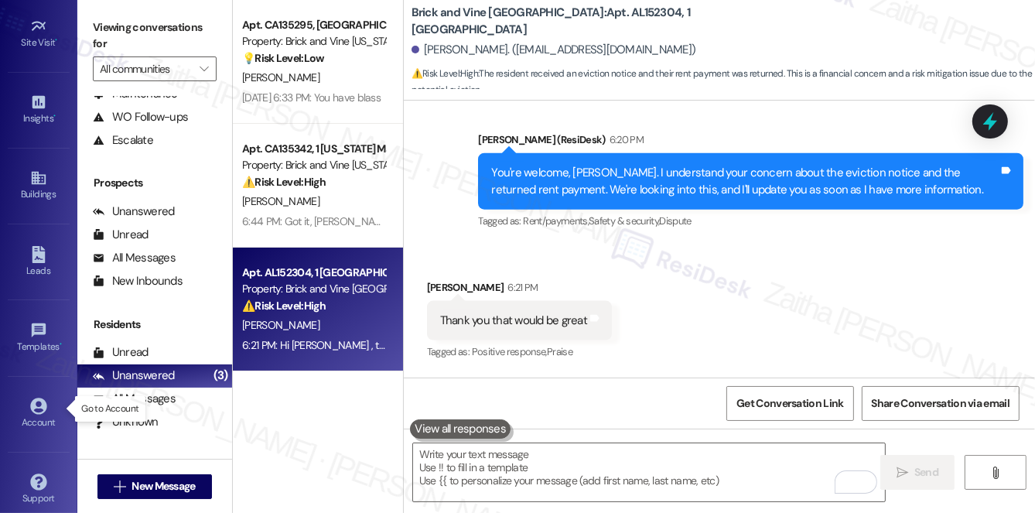
scroll to position [1958, 0]
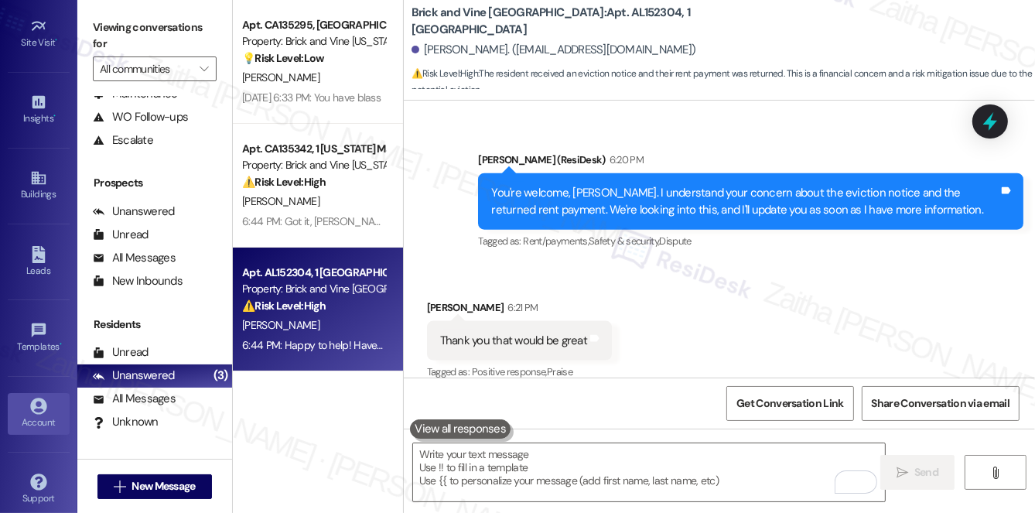
click at [32, 415] on div "Account" at bounding box center [38, 422] width 77 height 15
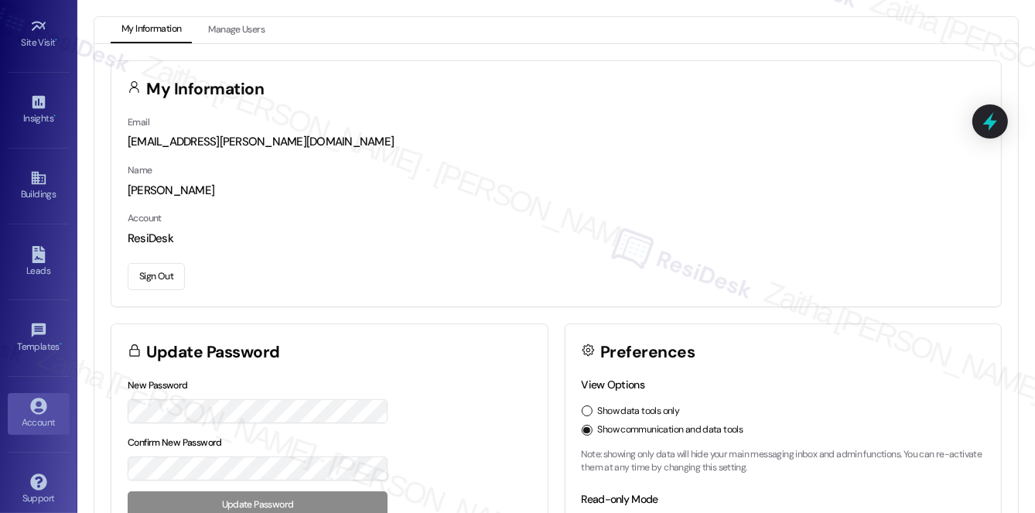
click at [166, 281] on button "Sign Out" at bounding box center [156, 276] width 57 height 27
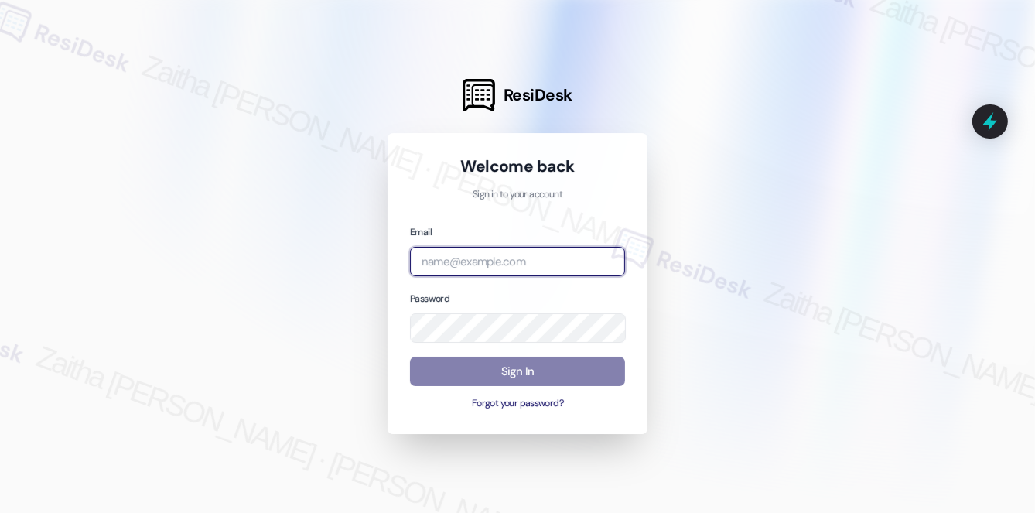
click at [487, 252] on input "email" at bounding box center [517, 262] width 215 height 30
type input "o"
type input "Orio"
click at [478, 255] on input "email" at bounding box center [517, 262] width 215 height 30
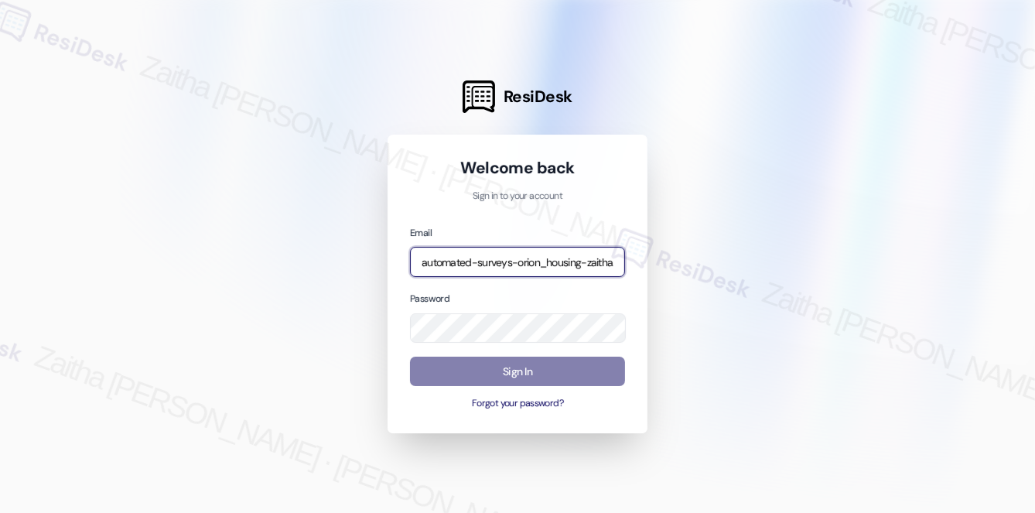
type input "automated-surveys-orion_housing-zaitha.mae.garcia@orion_housing.com"
click at [487, 266] on input "email" at bounding box center [517, 262] width 215 height 30
type input "automated-surveys-grant_main-zaitha.mae.garcia@grant_main.com"
click at [501, 263] on input "email" at bounding box center [517, 262] width 215 height 30
type input "automated-surveys-orion_housing-zaitha.mae.[PERSON_NAME]@orion_[DOMAIN_NAME]"
